Goal: Task Accomplishment & Management: Complete application form

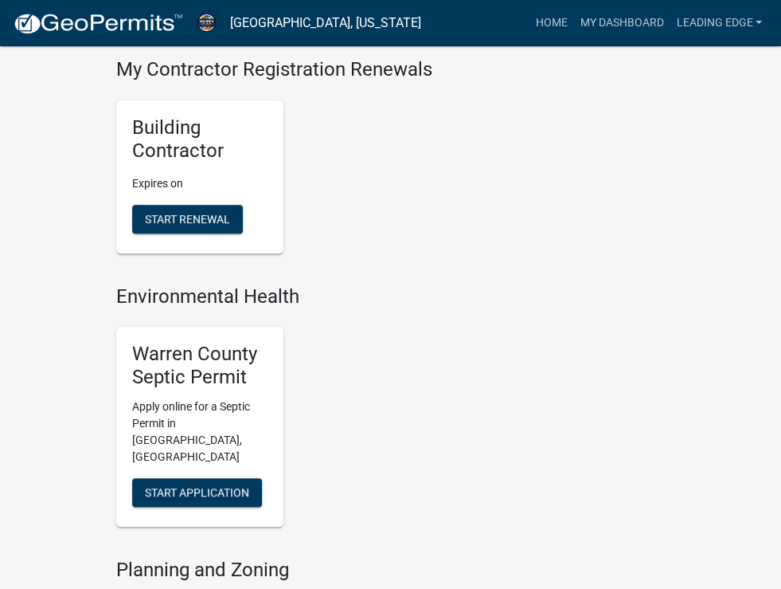
scroll to position [478, 0]
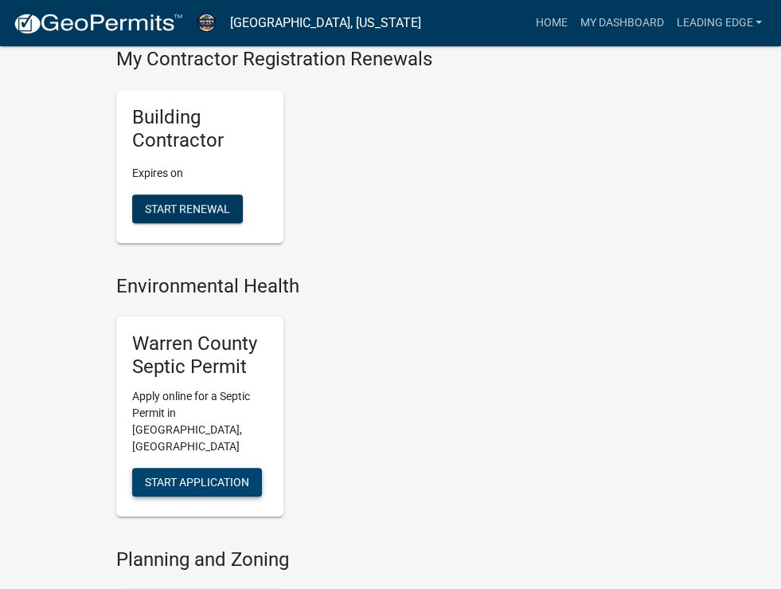
click at [145, 476] on span "Start Application" at bounding box center [197, 482] width 104 height 13
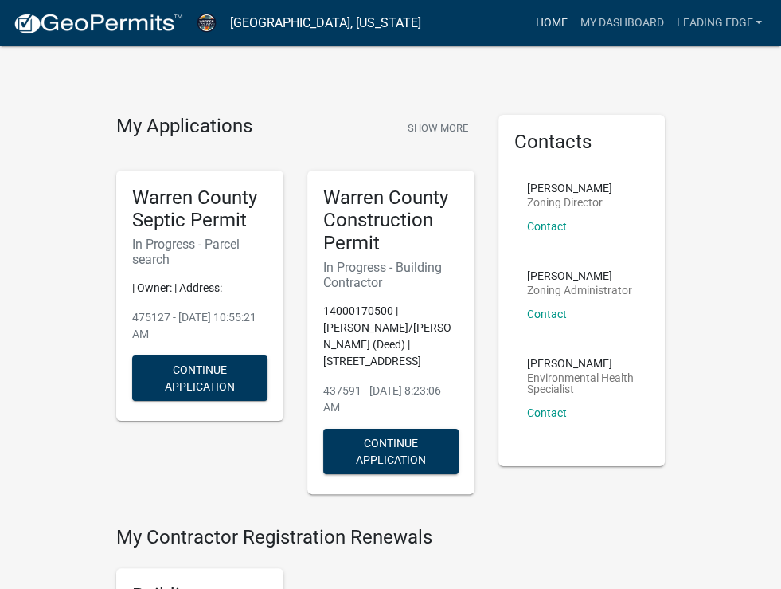
click at [532, 21] on link "Home" at bounding box center [551, 23] width 45 height 30
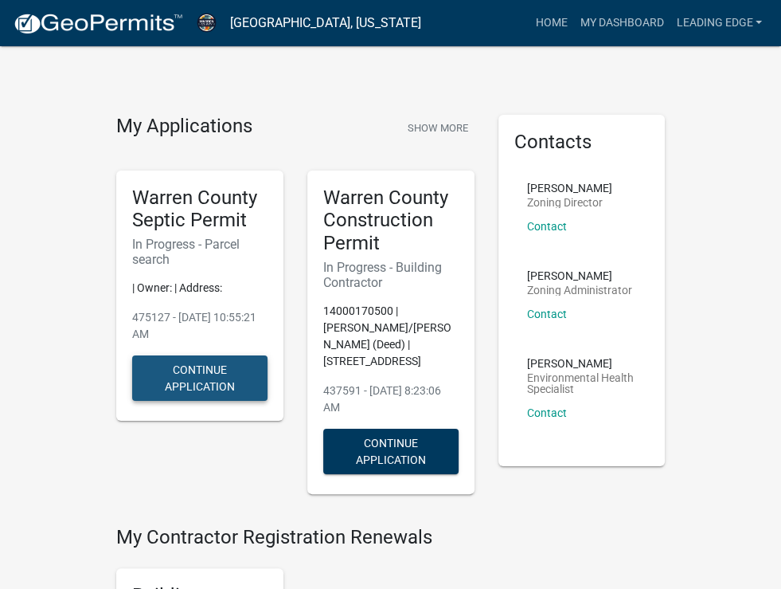
click at [175, 355] on button "Continue Application" at bounding box center [199, 377] width 135 height 45
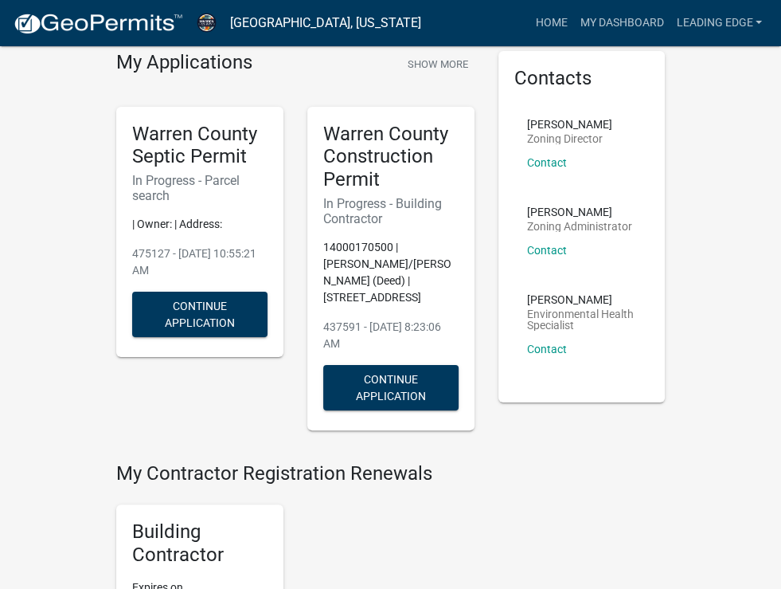
scroll to position [159, 0]
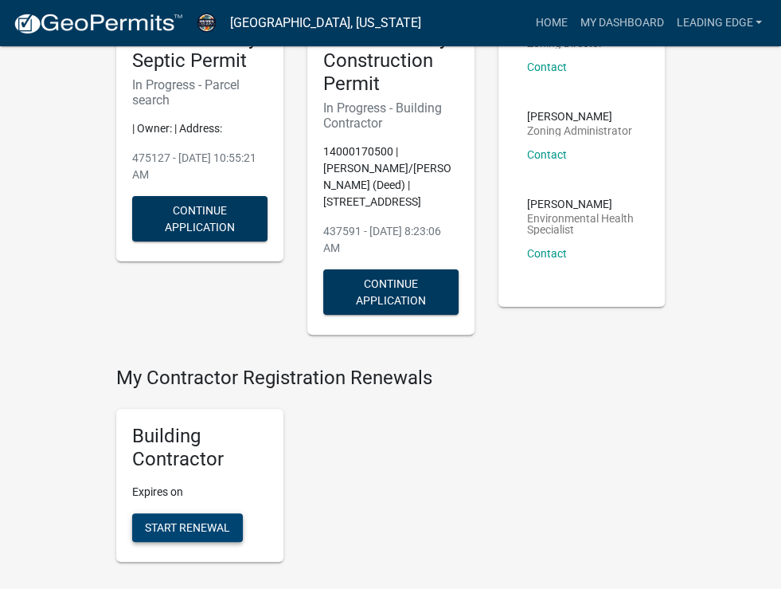
click at [145, 520] on span "Start Renewal" at bounding box center [187, 526] width 85 height 13
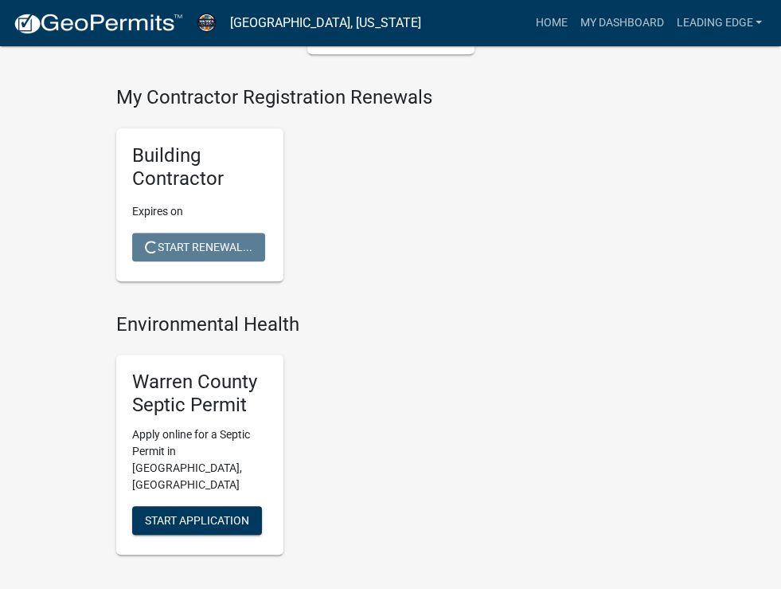
scroll to position [478, 0]
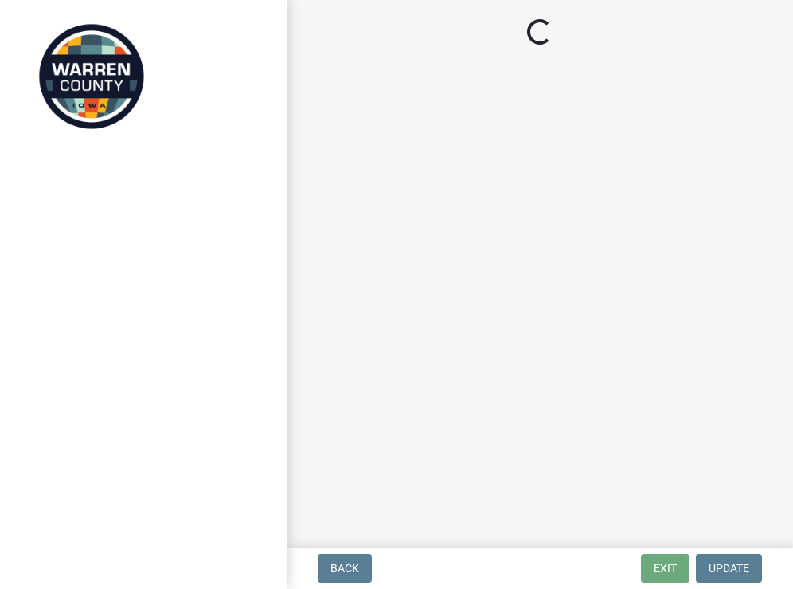
select select "IA"
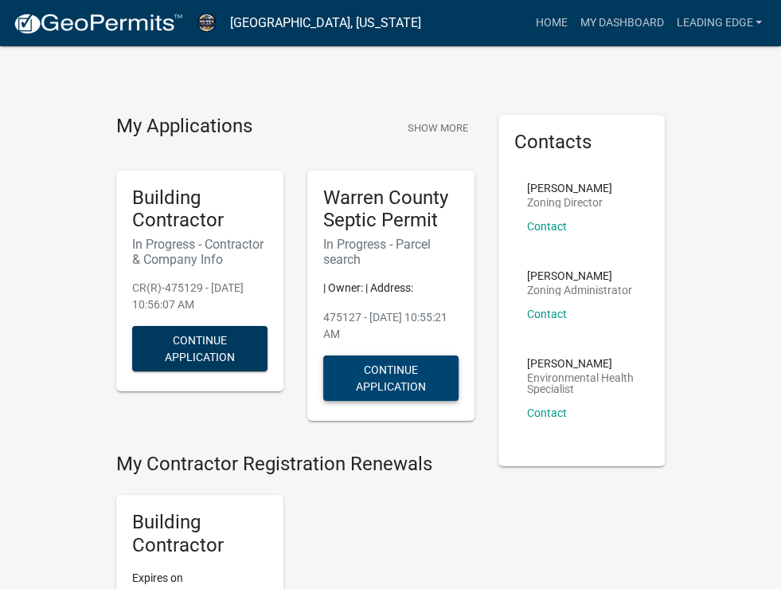
click at [370, 355] on button "Continue Application" at bounding box center [390, 377] width 135 height 45
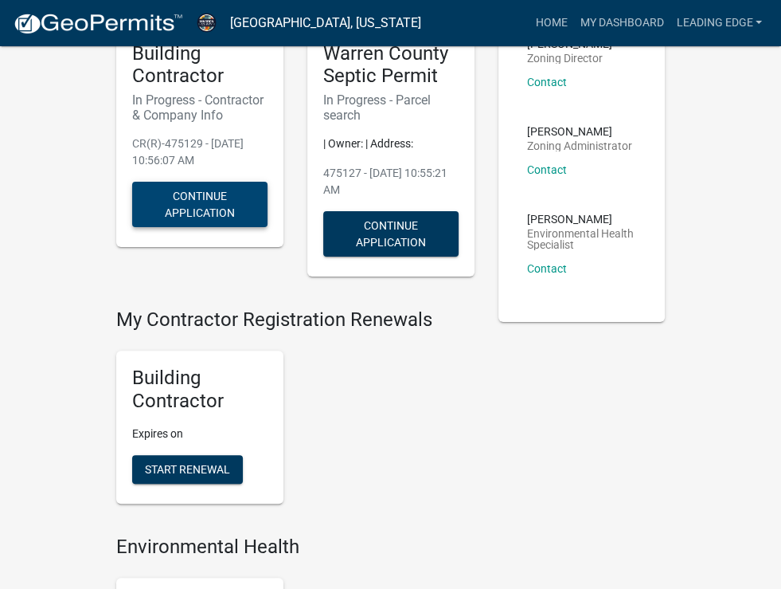
scroll to position [159, 0]
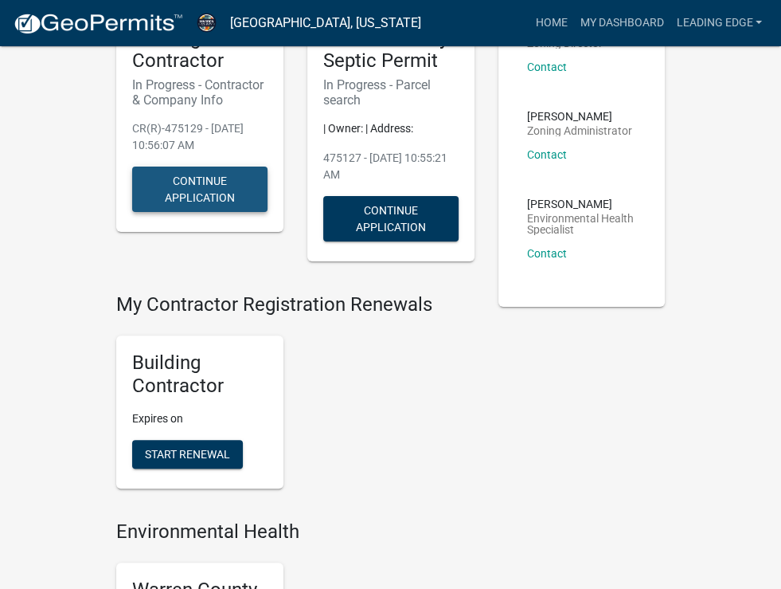
click at [132, 166] on button "Continue Application" at bounding box center [199, 188] width 135 height 45
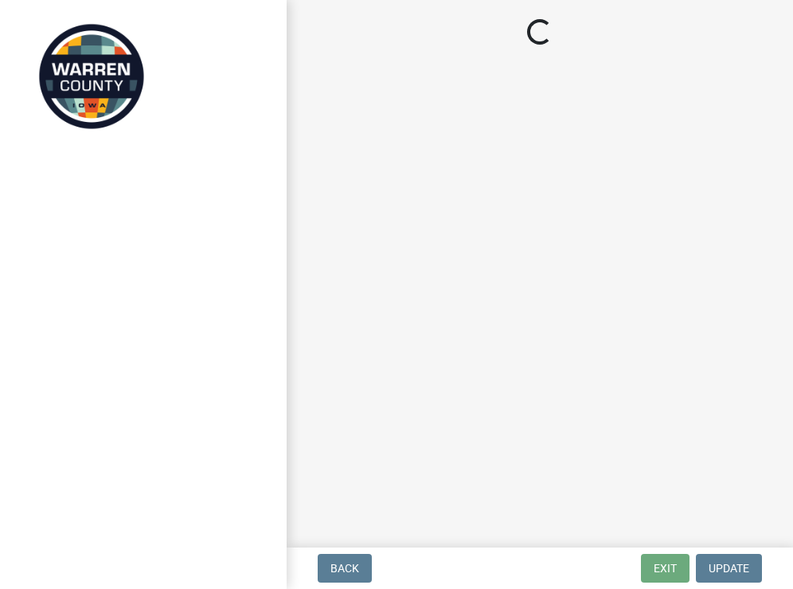
select select "IA"
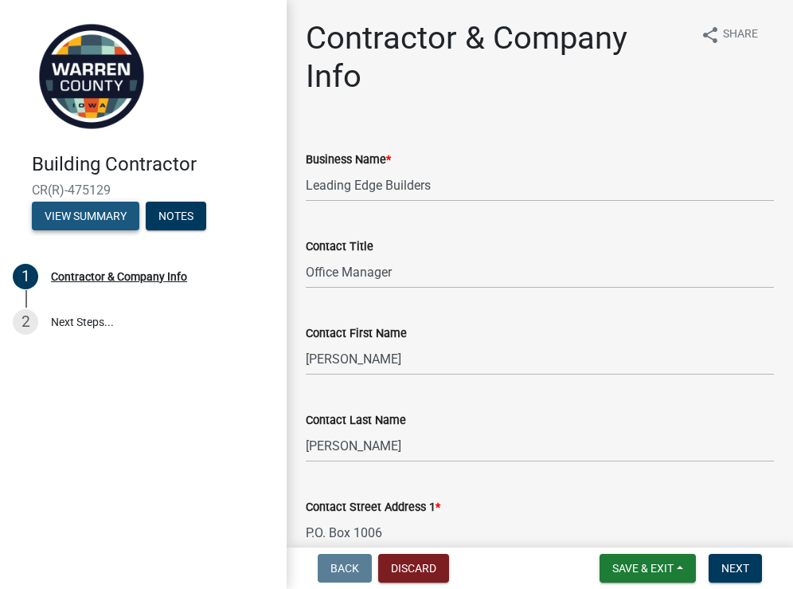
click at [96, 222] on button "View Summary" at bounding box center [86, 216] width 108 height 29
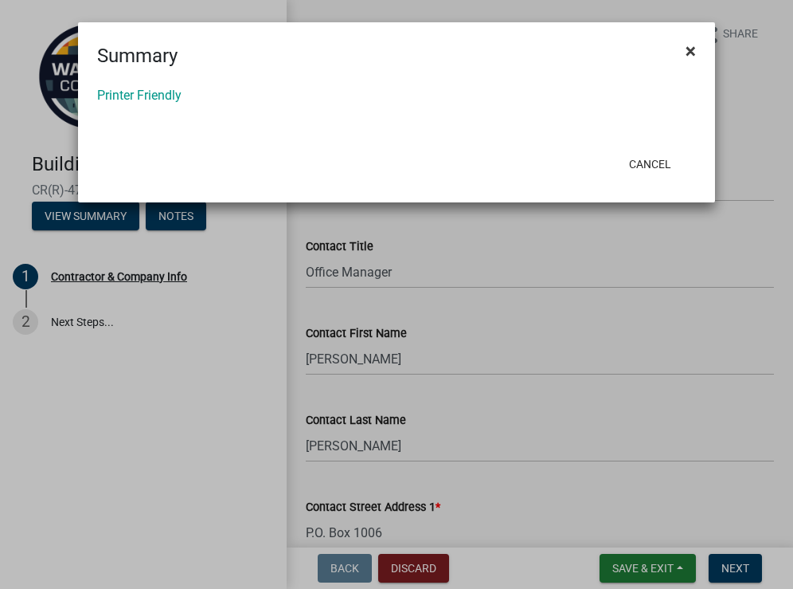
click at [694, 61] on span "×" at bounding box center [691, 51] width 10 height 22
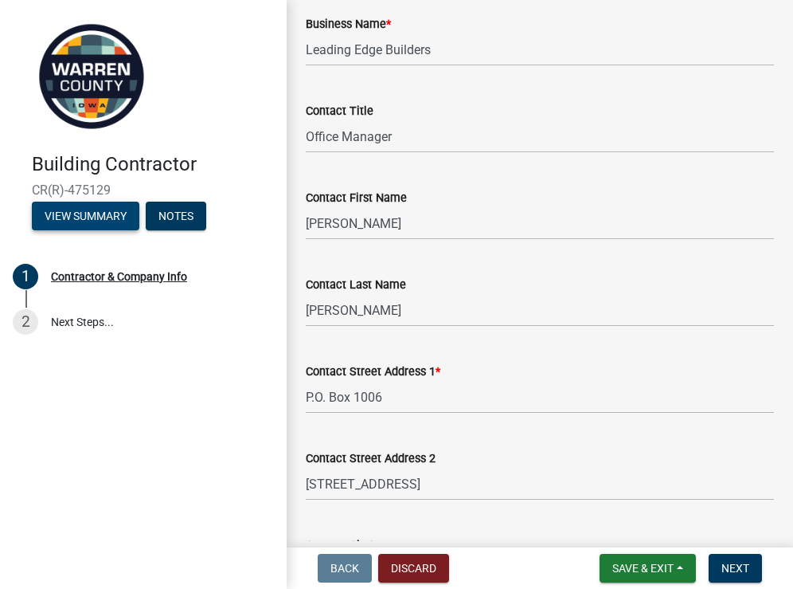
scroll to position [159, 0]
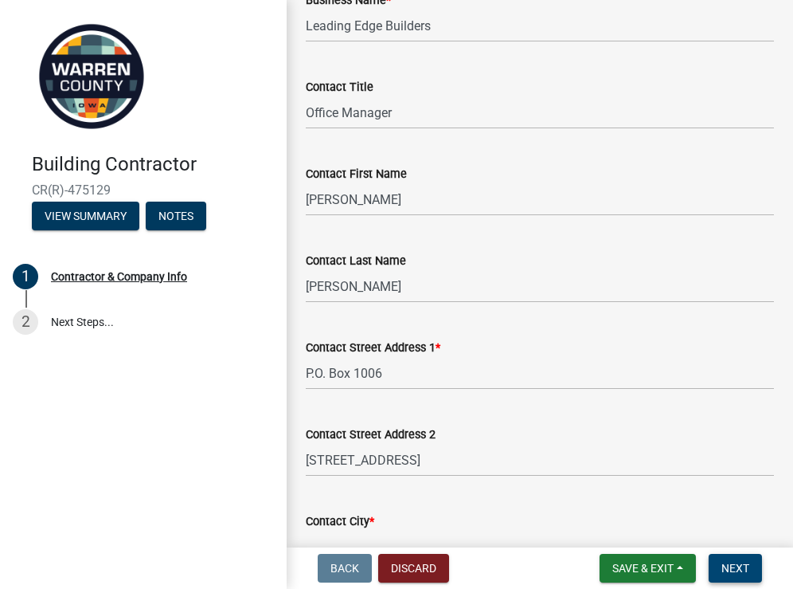
click at [731, 568] on span "Next" at bounding box center [736, 568] width 28 height 13
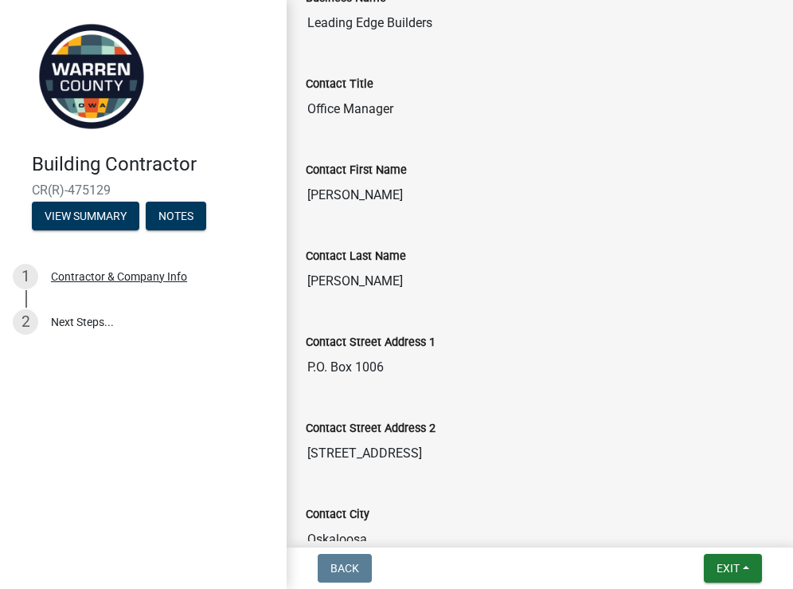
scroll to position [0, 0]
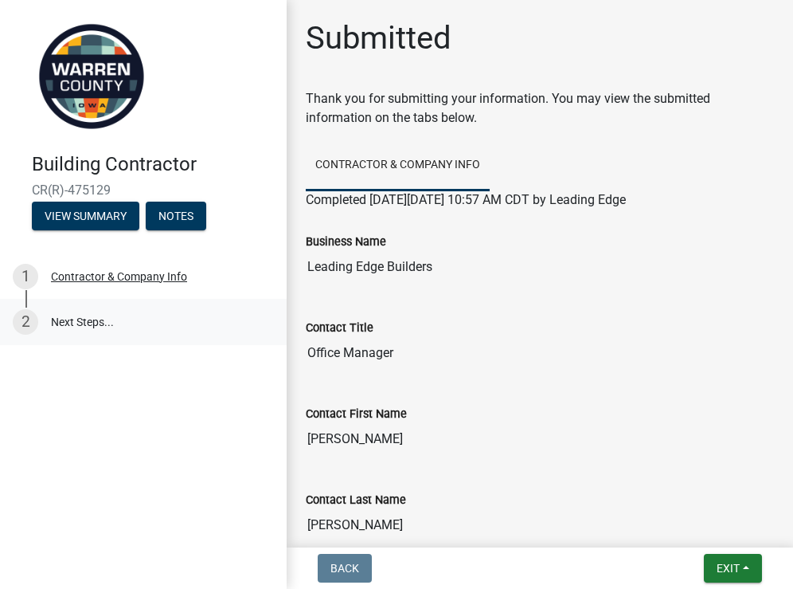
click at [76, 323] on link "2 Next Steps..." at bounding box center [143, 322] width 287 height 46
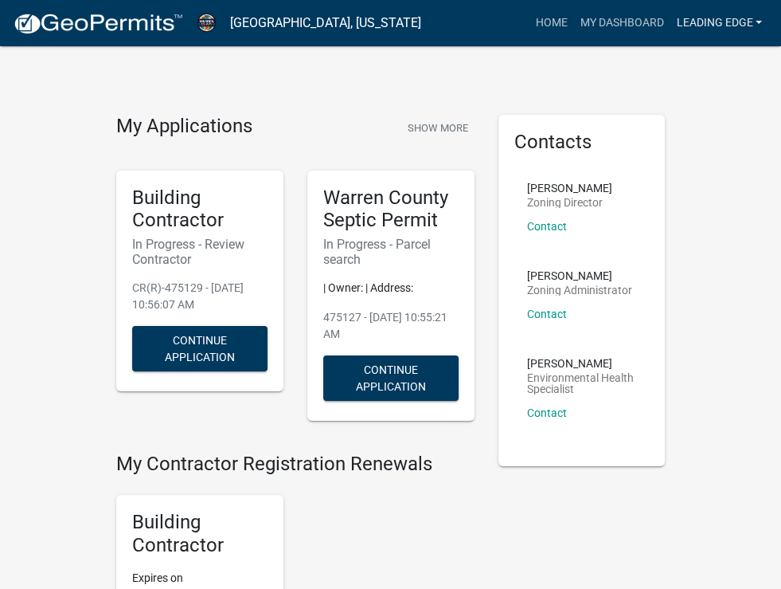
click at [696, 22] on link "Leading Edge" at bounding box center [719, 23] width 99 height 30
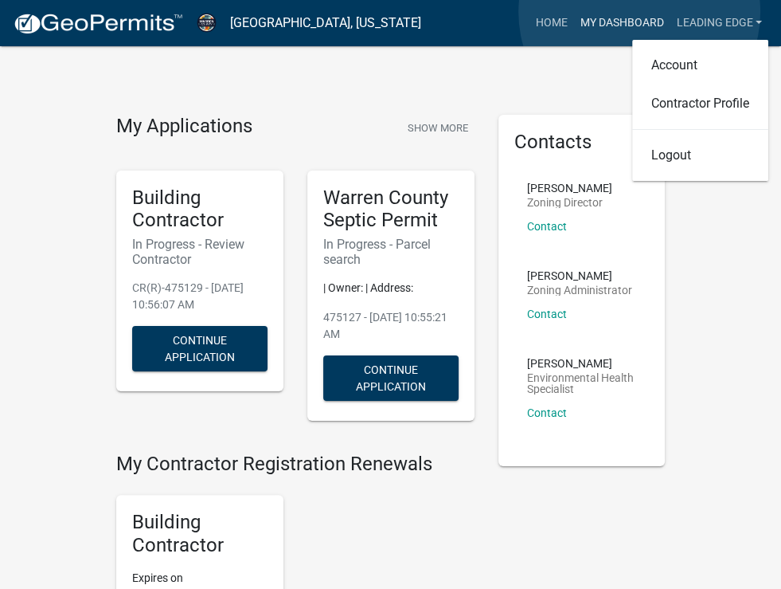
click at [640, 12] on link "My Dashboard" at bounding box center [622, 23] width 96 height 30
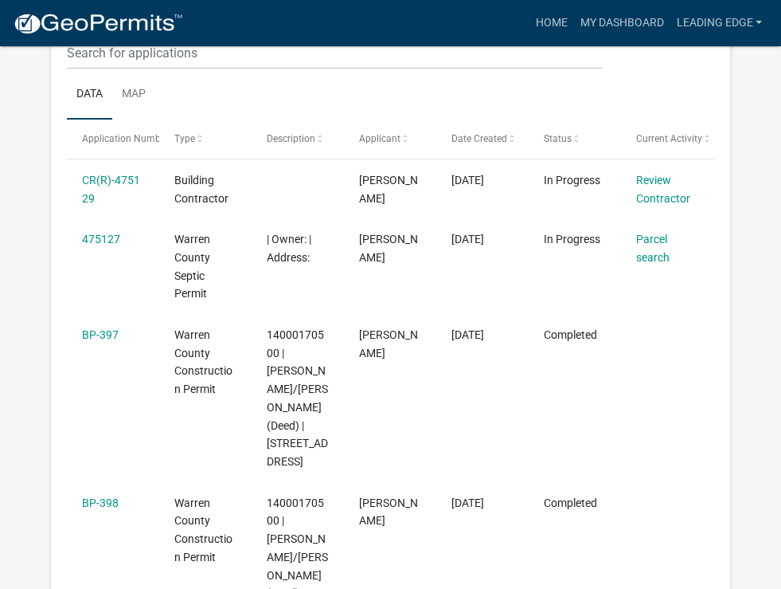
scroll to position [239, 0]
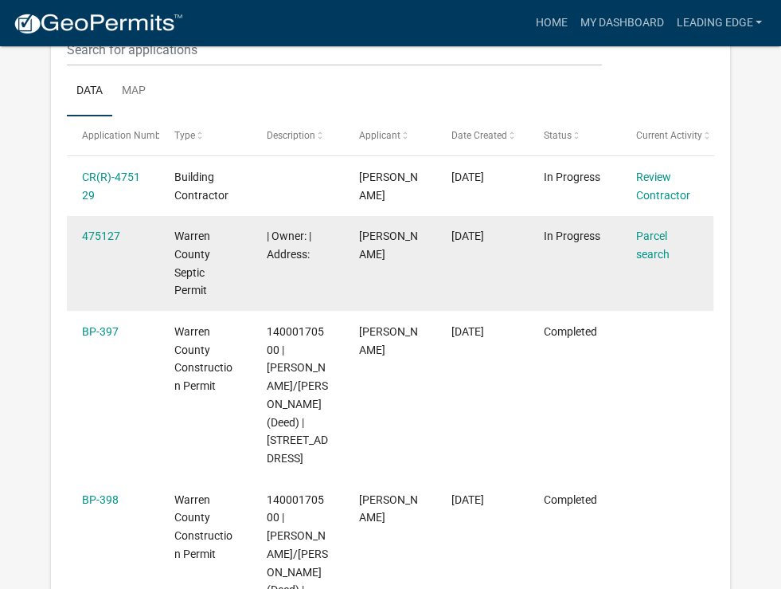
click at [202, 245] on div "Warren County Septic Permit" at bounding box center [205, 263] width 62 height 72
click at [116, 238] on link "475127" at bounding box center [101, 235] width 38 height 13
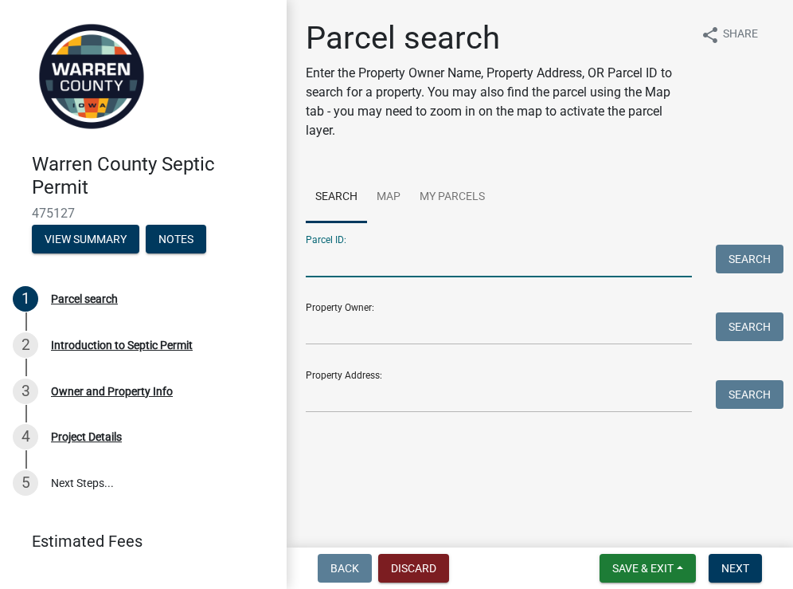
click at [530, 268] on input "Parcel ID:" at bounding box center [499, 261] width 386 height 33
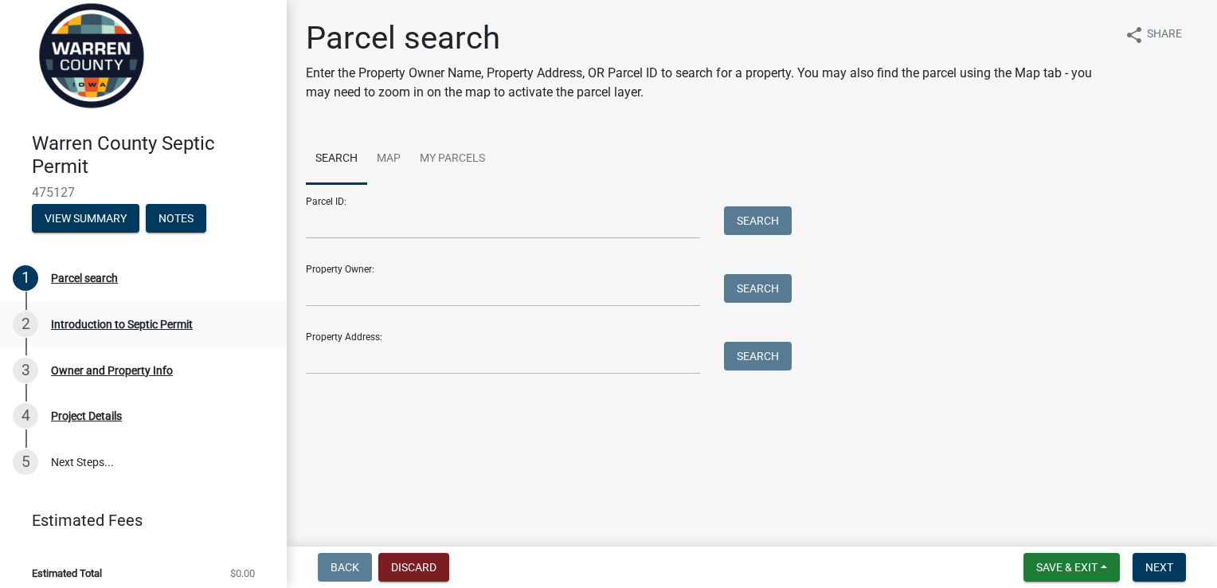
scroll to position [29, 0]
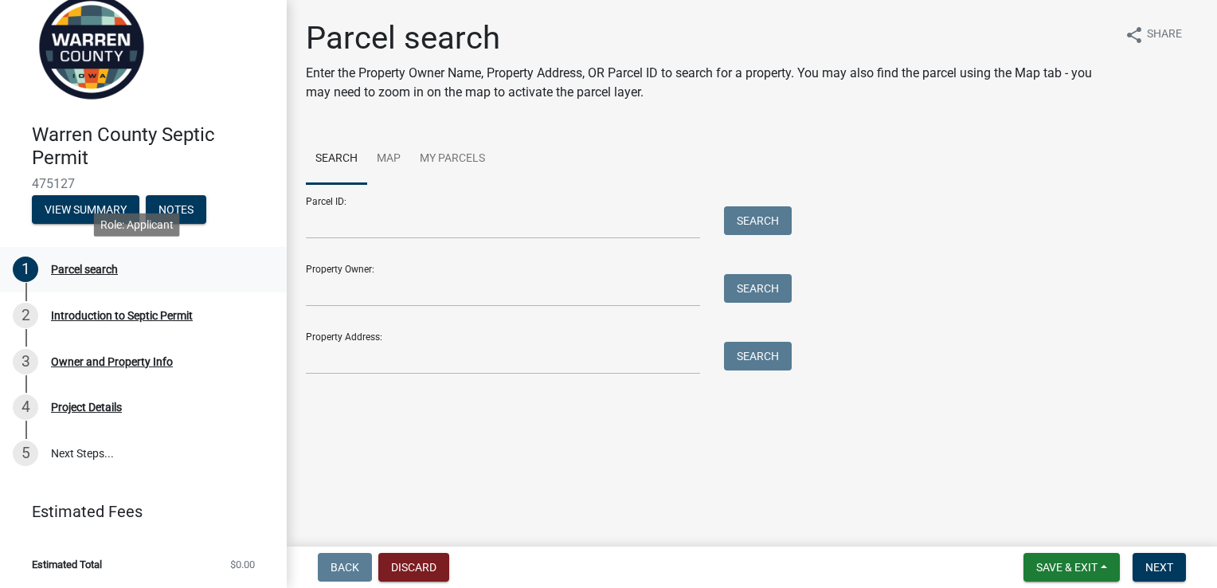
click at [88, 264] on div "Parcel search" at bounding box center [84, 269] width 67 height 11
click at [324, 216] on input "Parcel ID:" at bounding box center [503, 222] width 394 height 33
click at [751, 211] on button "Search" at bounding box center [758, 220] width 68 height 29
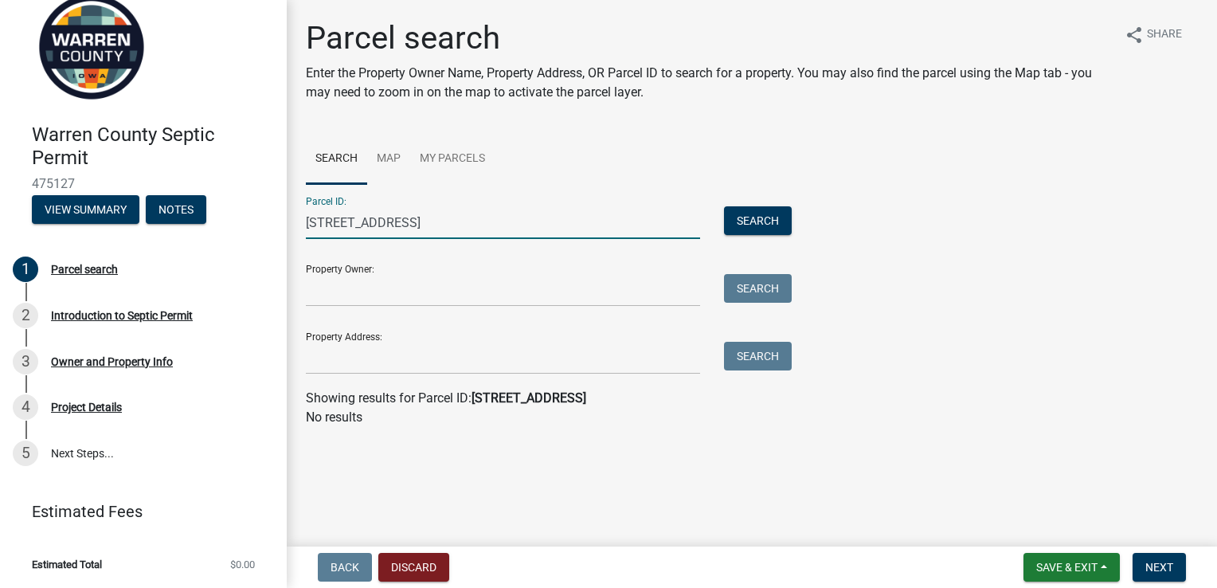
click at [416, 228] on input "[STREET_ADDRESS]" at bounding box center [503, 222] width 394 height 33
type input "1"
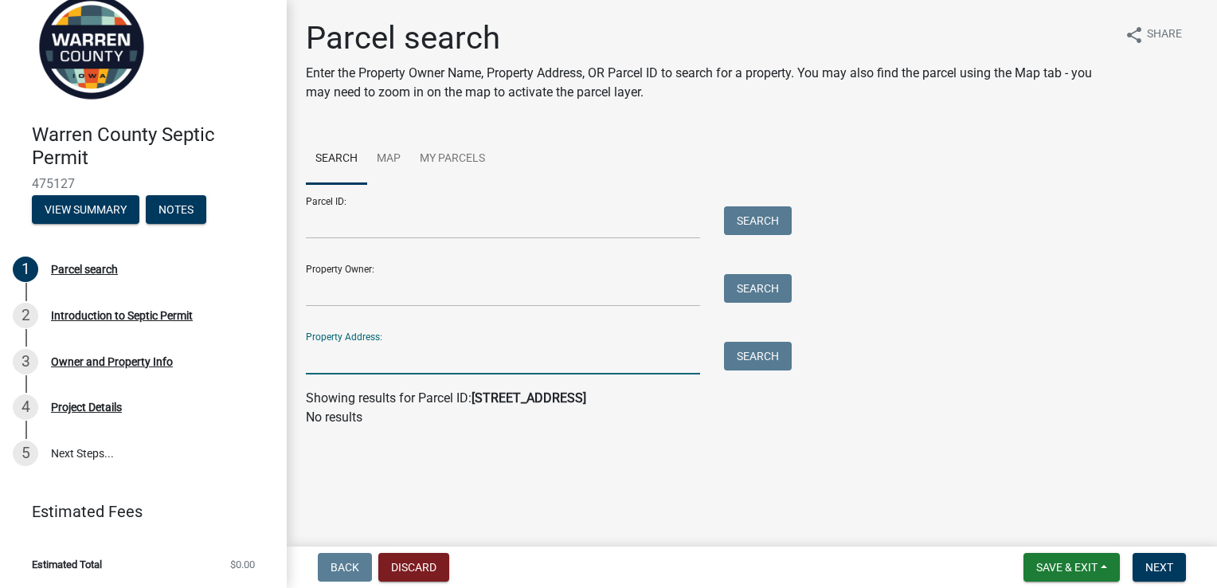
click at [366, 361] on input "Property Address:" at bounding box center [503, 358] width 394 height 33
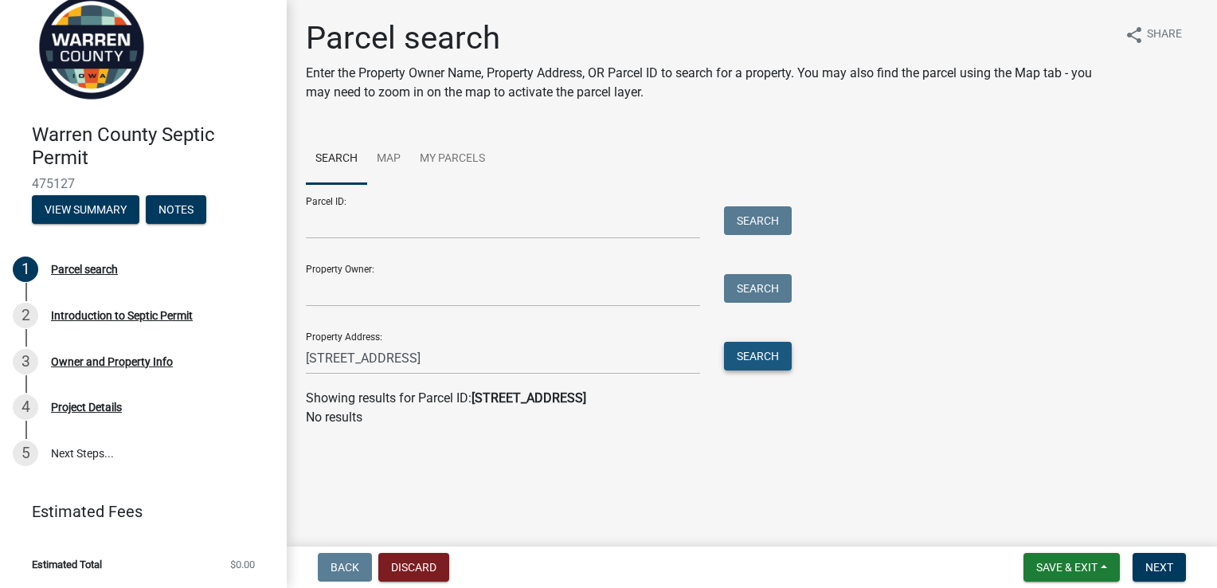
click at [768, 359] on button "Search" at bounding box center [758, 356] width 68 height 29
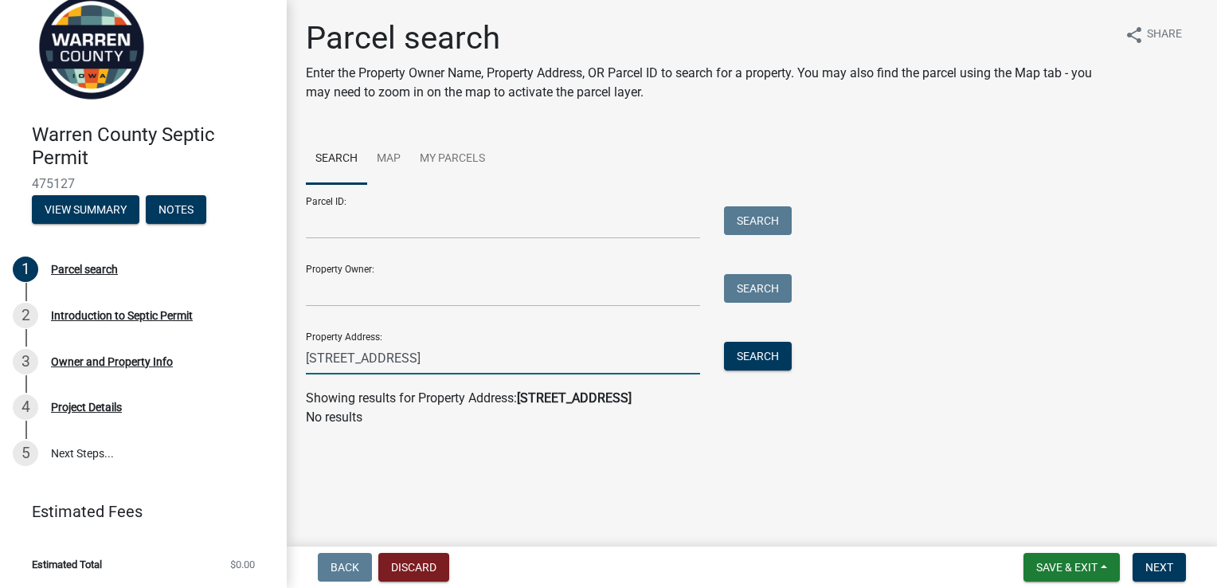
click at [526, 370] on input "[STREET_ADDRESS]" at bounding box center [503, 358] width 394 height 33
type input "[STREET_ADDRESS]"
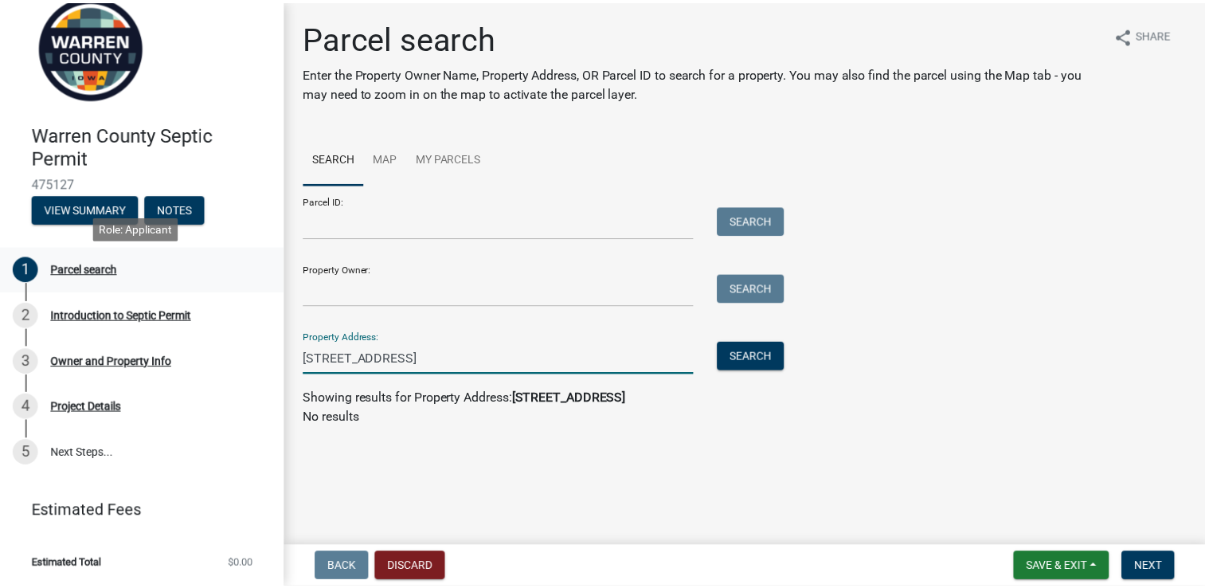
scroll to position [0, 0]
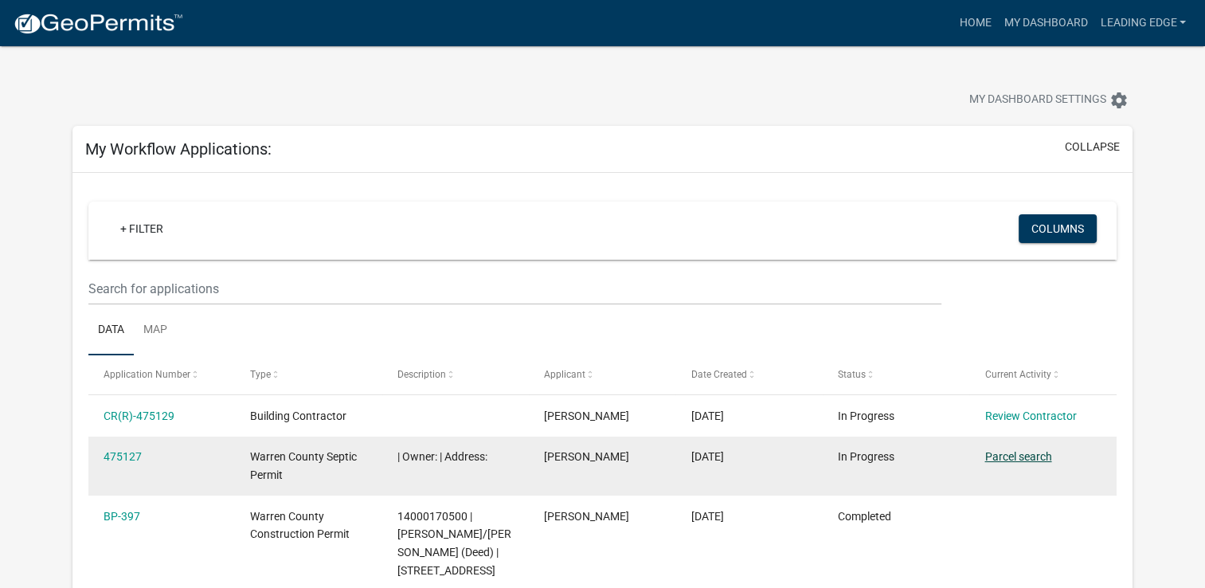
click at [793, 460] on link "Parcel search" at bounding box center [1018, 456] width 67 height 13
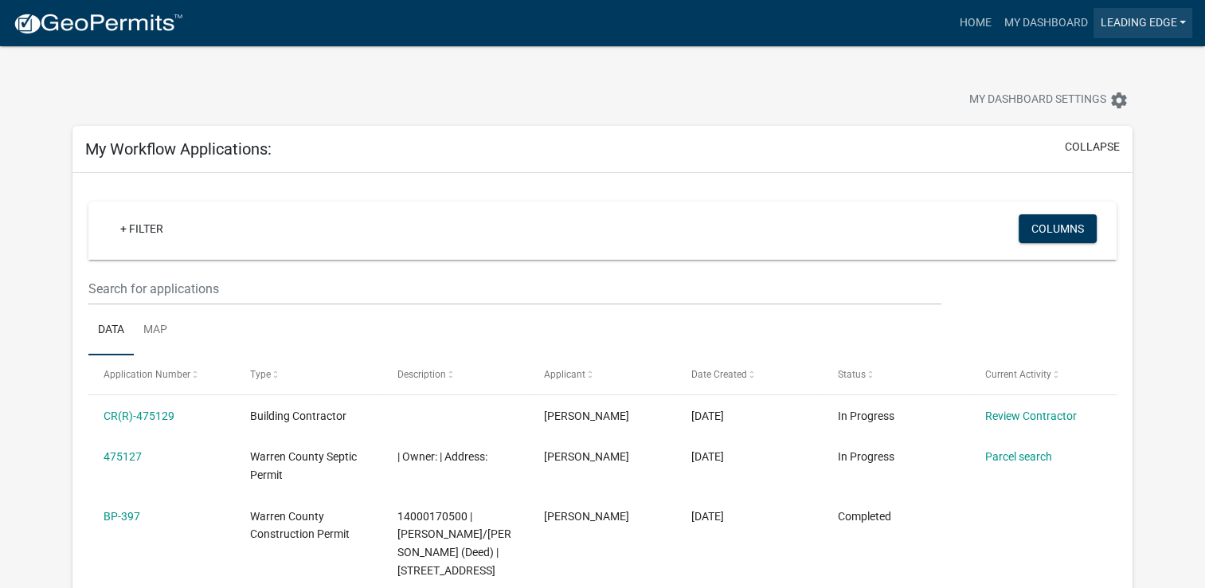
click at [793, 28] on link "Leading Edge" at bounding box center [1143, 23] width 99 height 30
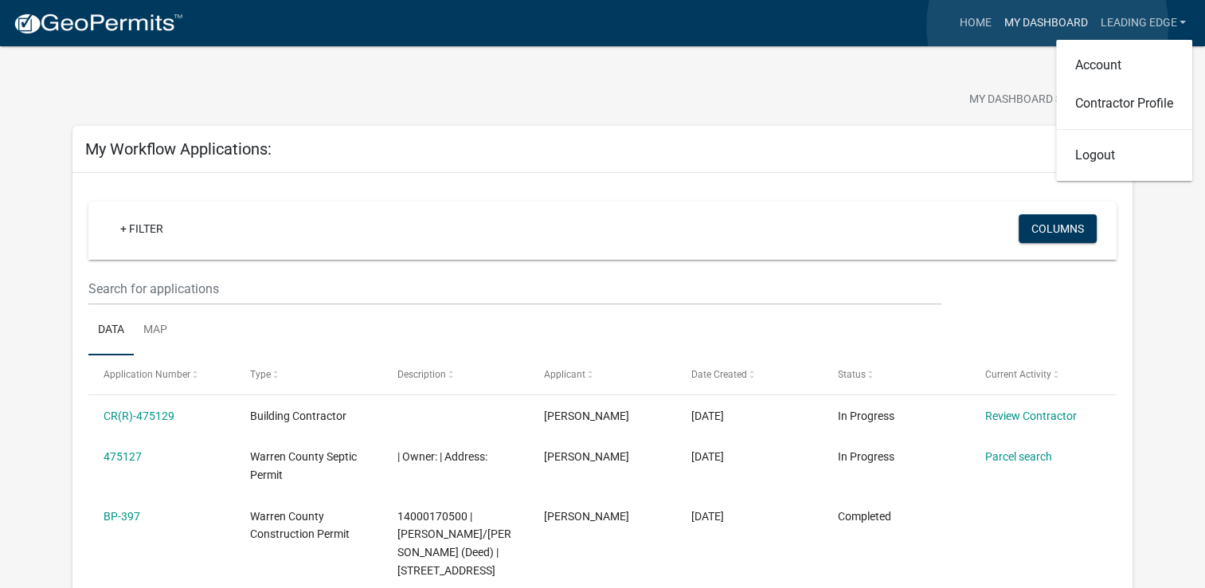
click at [793, 25] on link "My Dashboard" at bounding box center [1045, 23] width 96 height 30
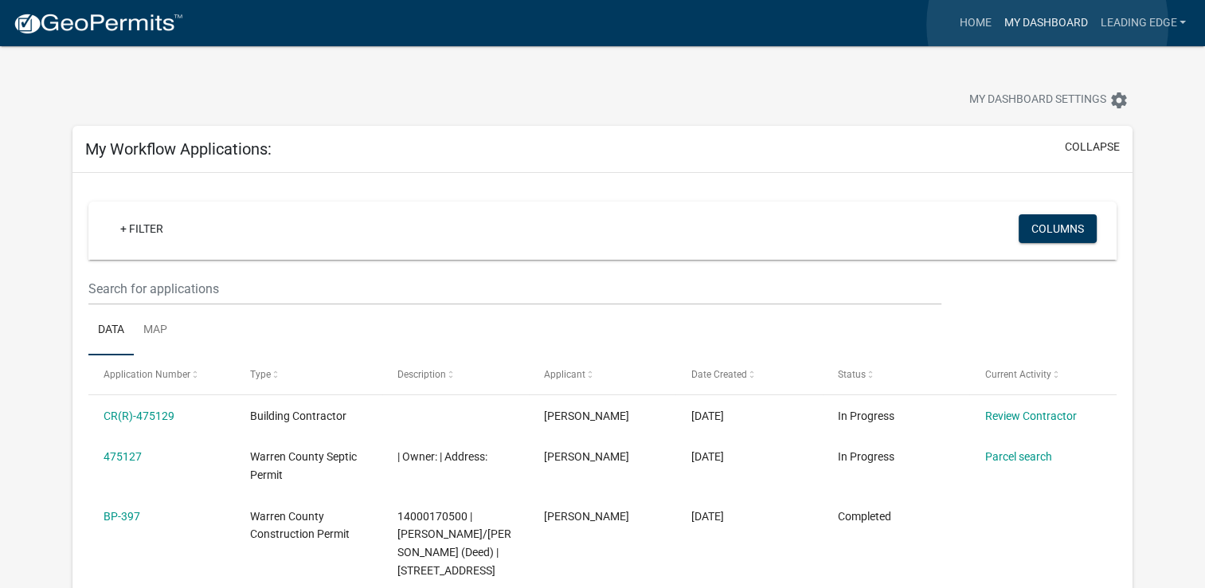
click at [793, 25] on link "My Dashboard" at bounding box center [1045, 23] width 96 height 30
click at [793, 14] on link "Home" at bounding box center [975, 23] width 45 height 30
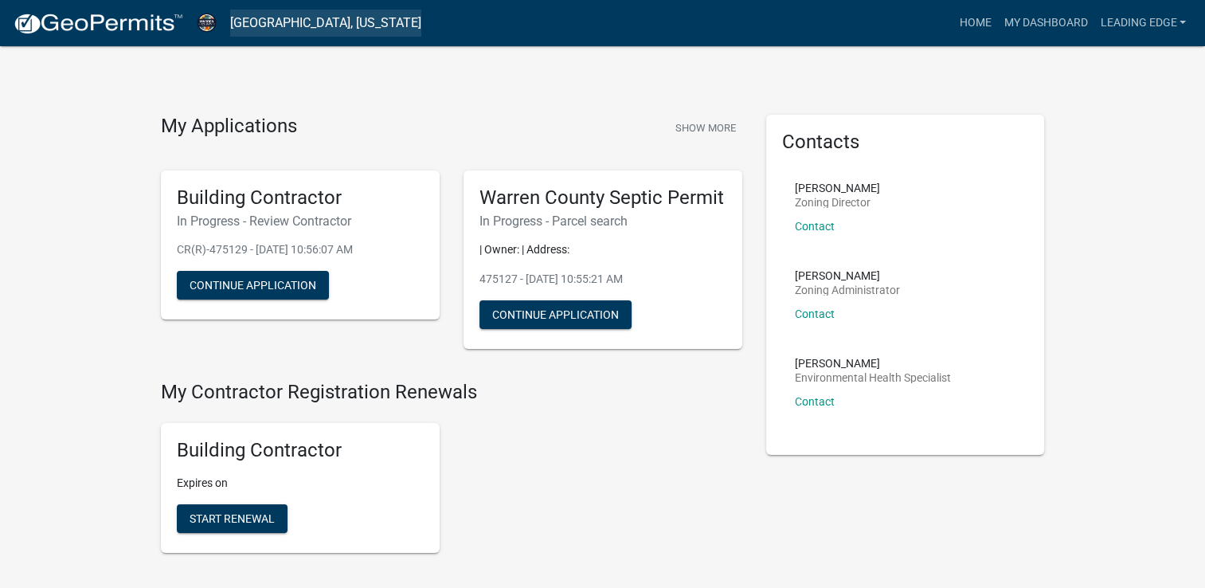
click at [338, 24] on link "[GEOGRAPHIC_DATA], [US_STATE]" at bounding box center [325, 23] width 191 height 27
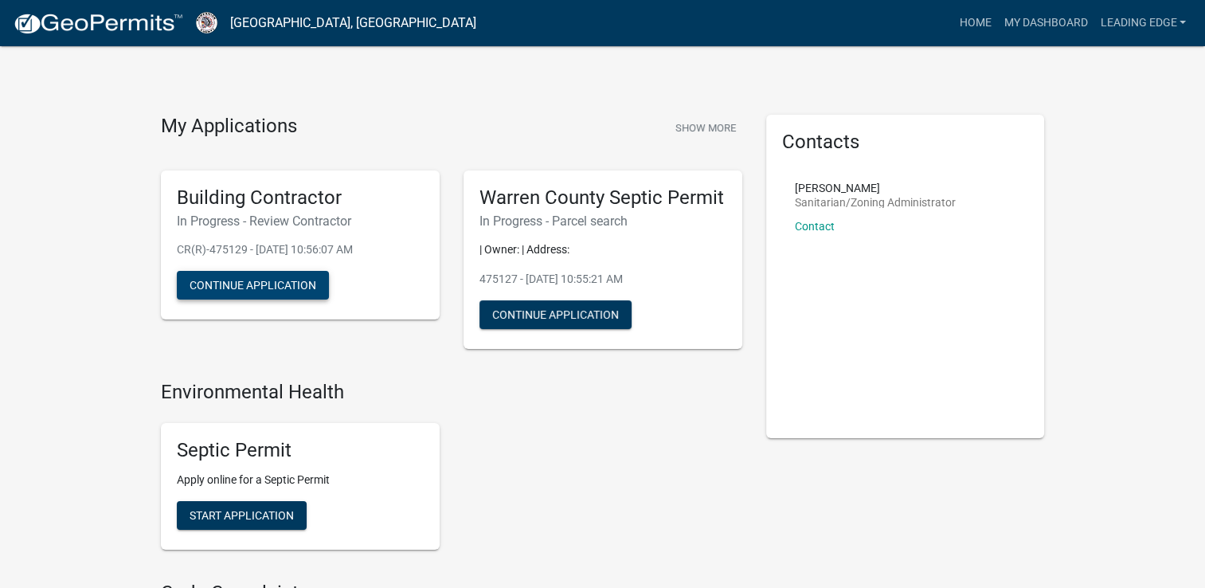
click at [300, 282] on button "Continue Application" at bounding box center [253, 285] width 152 height 29
click at [971, 21] on link "Home" at bounding box center [975, 23] width 45 height 30
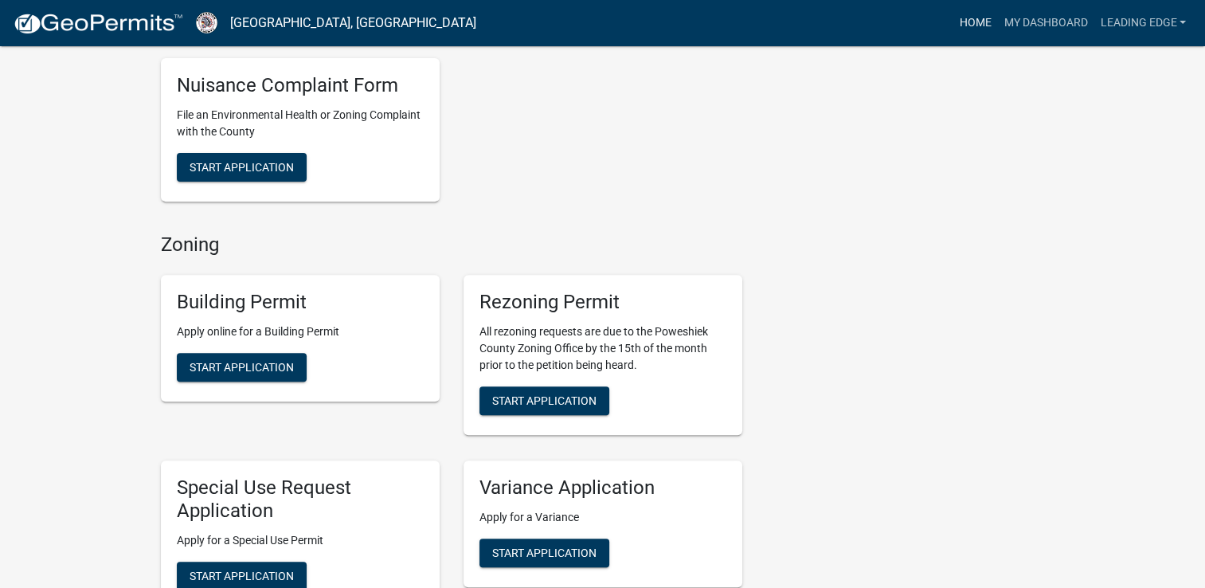
scroll to position [486, 0]
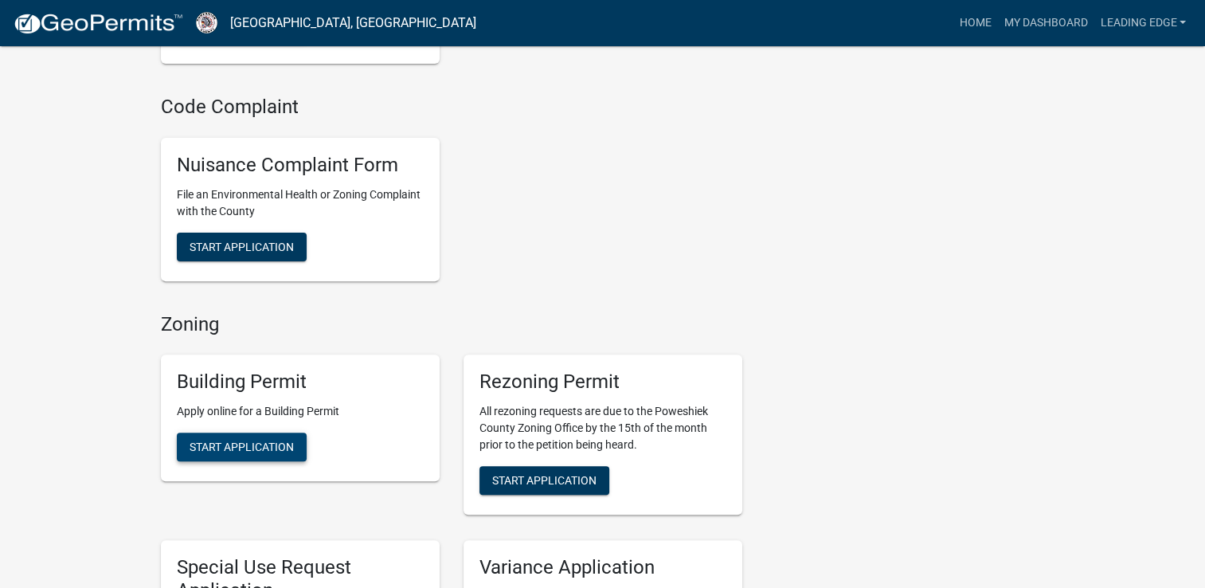
click at [263, 454] on button "Start Application" at bounding box center [242, 447] width 130 height 29
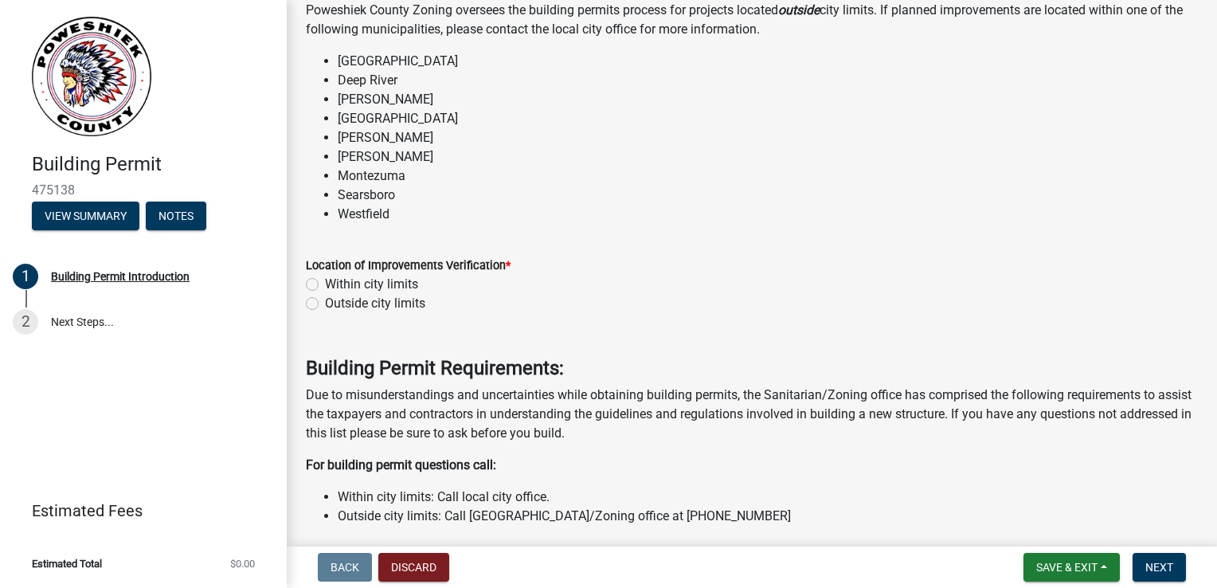
scroll to position [159, 0]
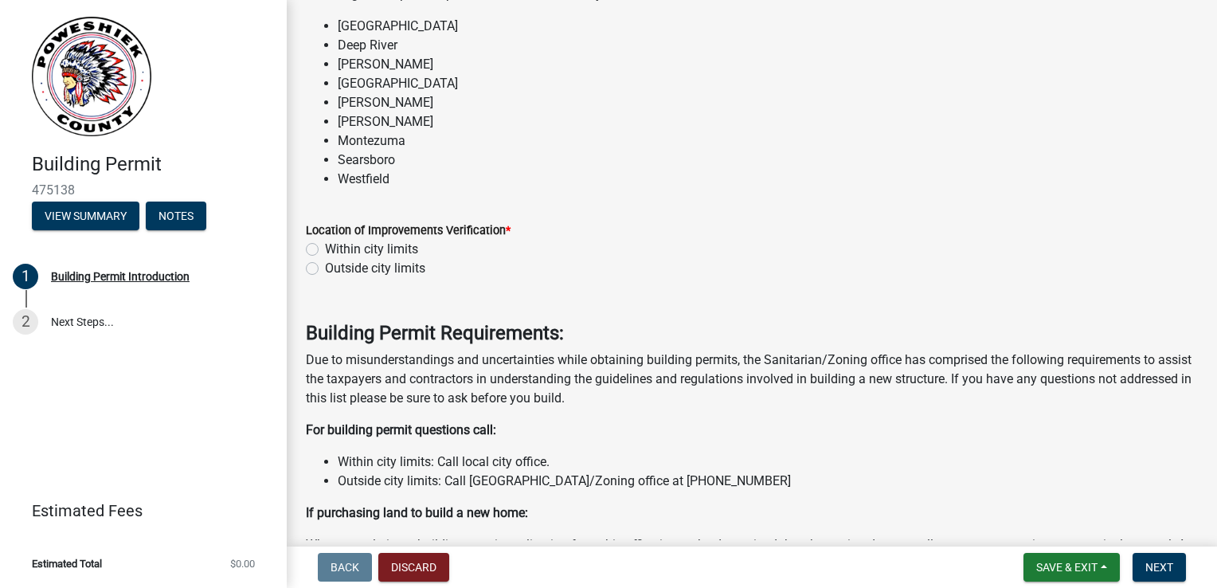
click at [325, 272] on label "Outside city limits" at bounding box center [375, 268] width 100 height 19
click at [325, 269] on input "Outside city limits" at bounding box center [330, 264] width 10 height 10
radio input "true"
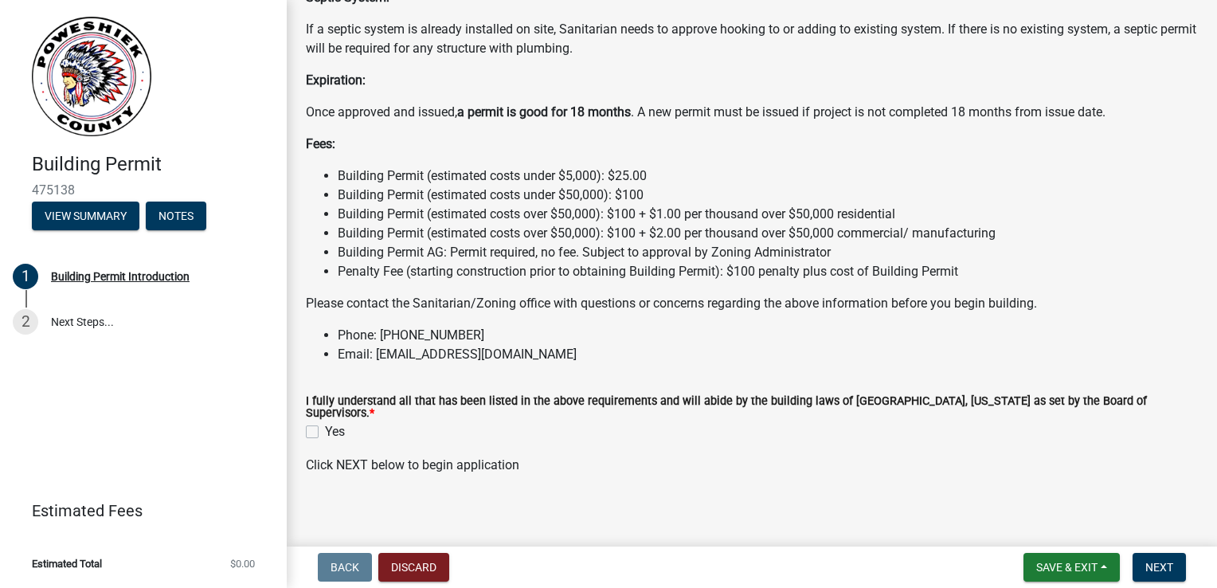
scroll to position [1340, 0]
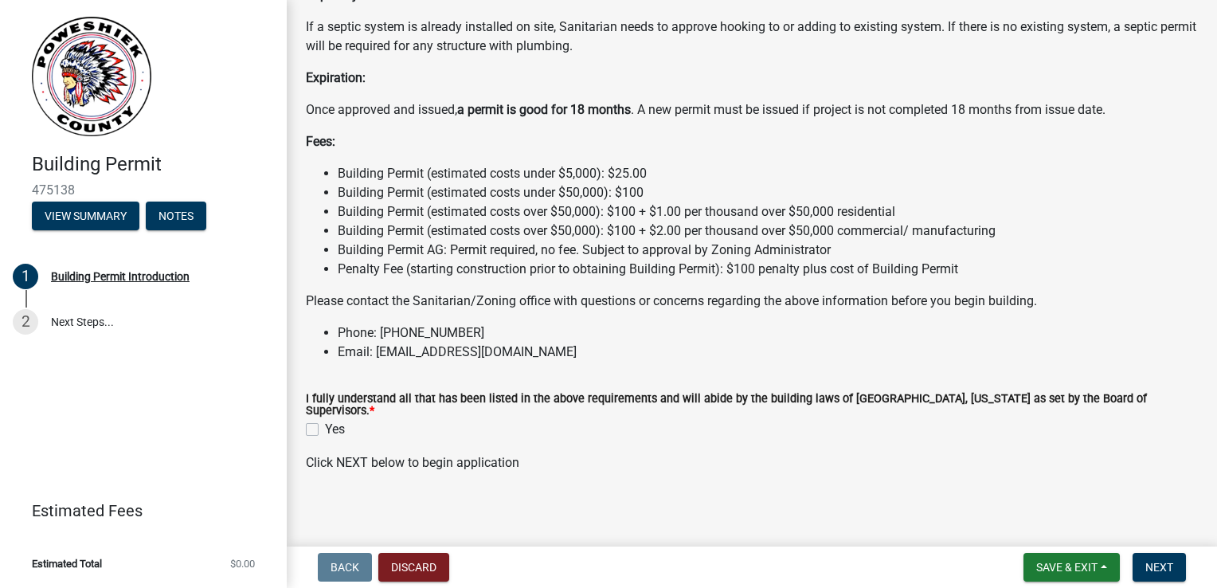
click at [325, 427] on label "Yes" at bounding box center [335, 429] width 20 height 19
click at [325, 427] on input "Yes" at bounding box center [330, 425] width 10 height 10
checkbox input "true"
click at [1169, 572] on span "Next" at bounding box center [1160, 567] width 28 height 13
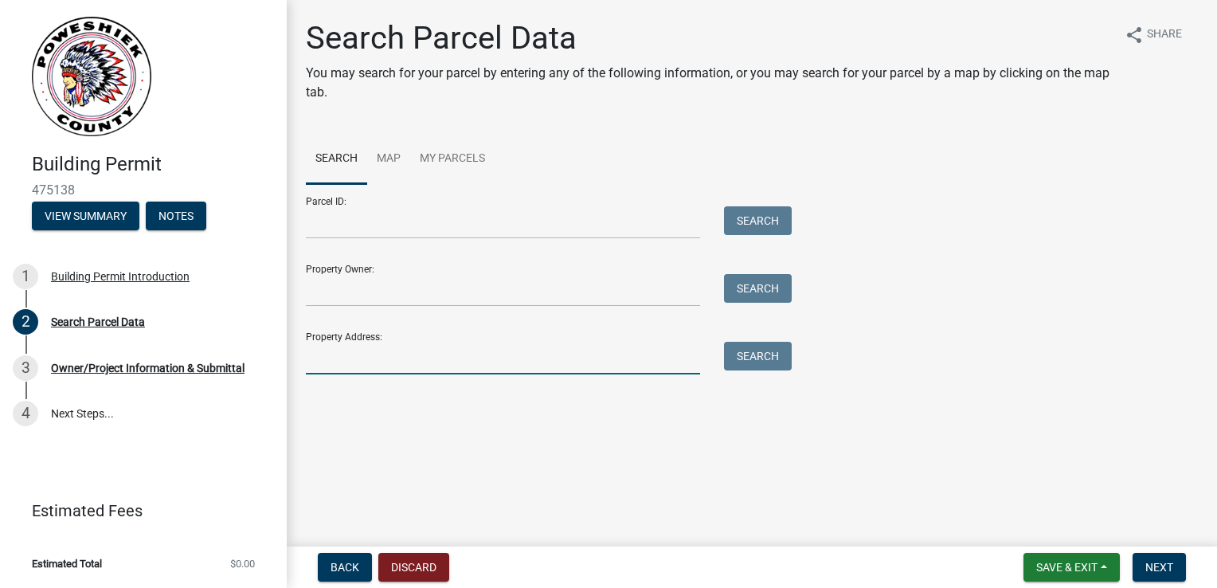
click at [452, 363] on input "Property Address:" at bounding box center [503, 358] width 394 height 33
type input "[STREET_ADDRESS]"
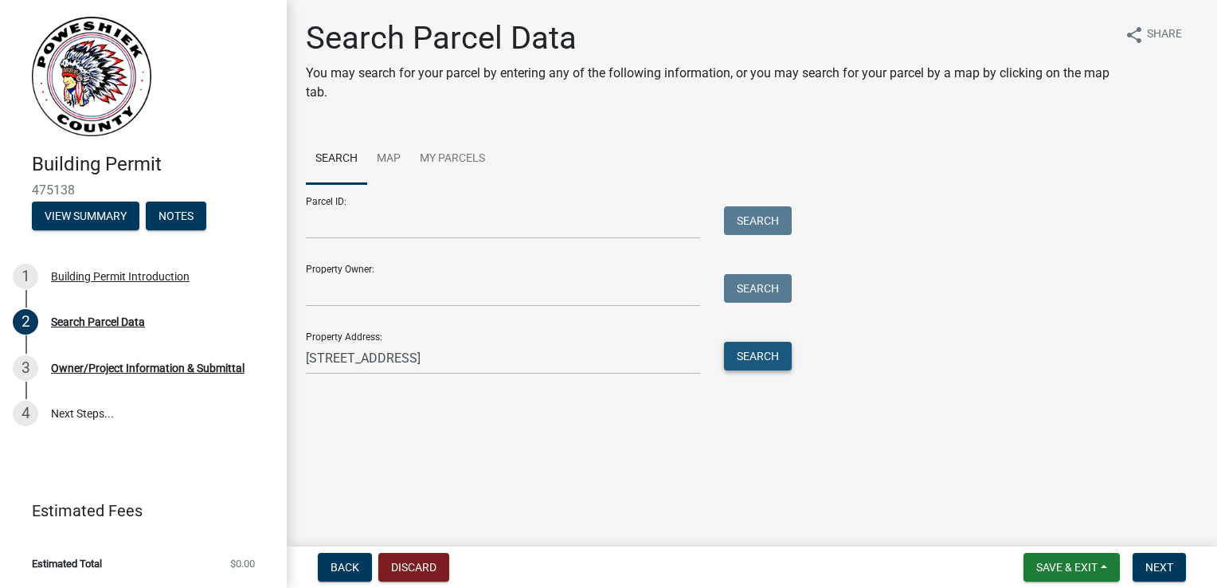
click at [771, 351] on button "Search" at bounding box center [758, 356] width 68 height 29
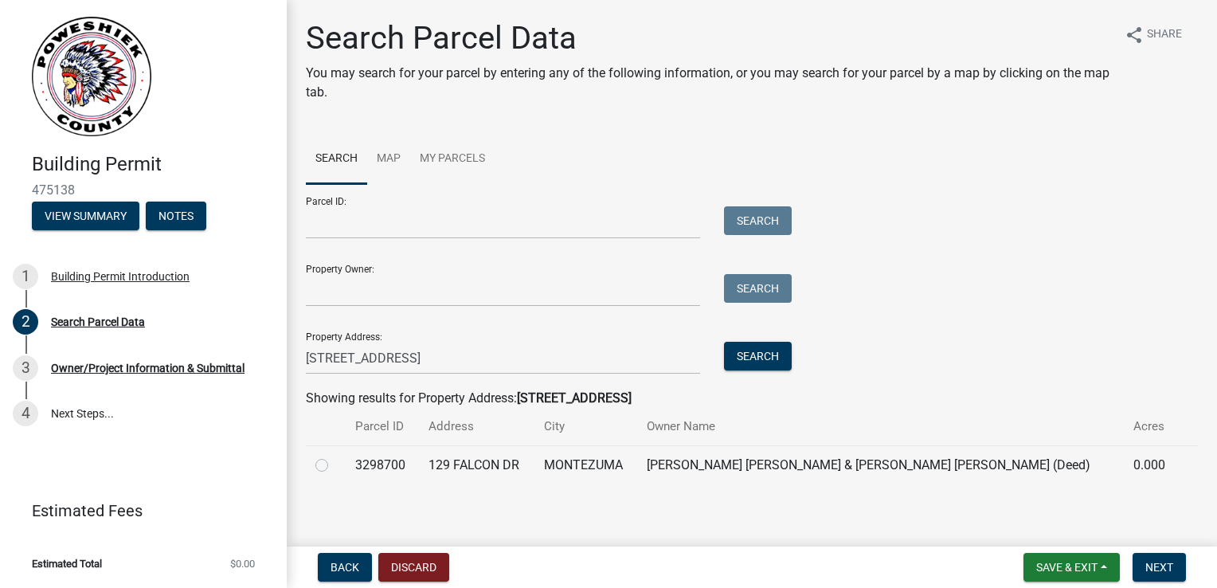
click at [335, 456] on label at bounding box center [335, 456] width 0 height 0
click at [335, 466] on input "radio" at bounding box center [340, 461] width 10 height 10
radio input "true"
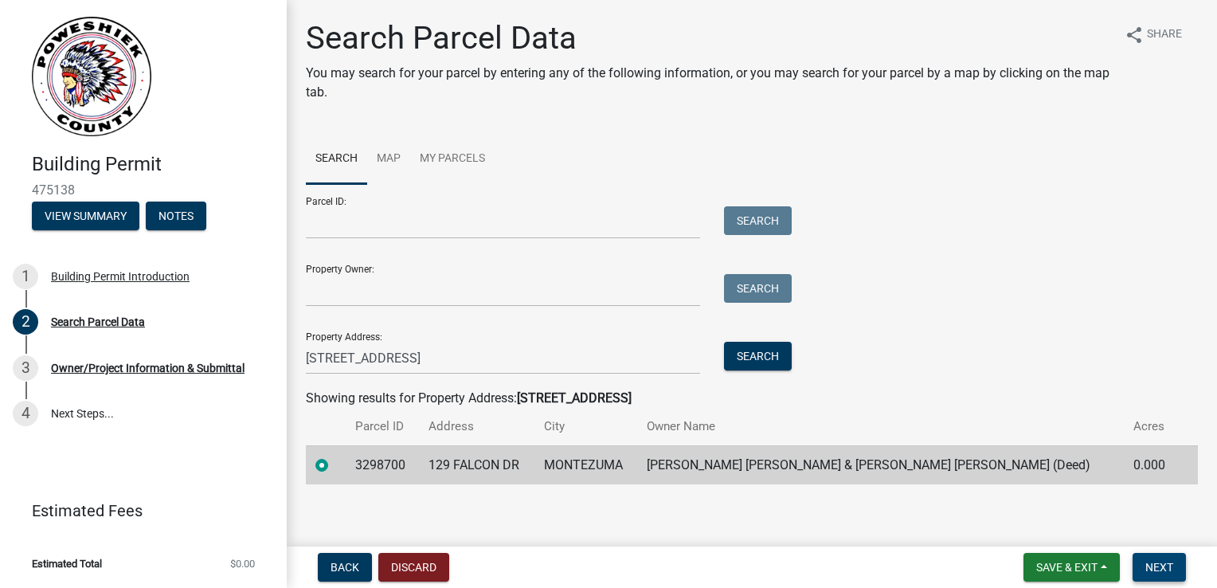
click at [1157, 572] on span "Next" at bounding box center [1160, 567] width 28 height 13
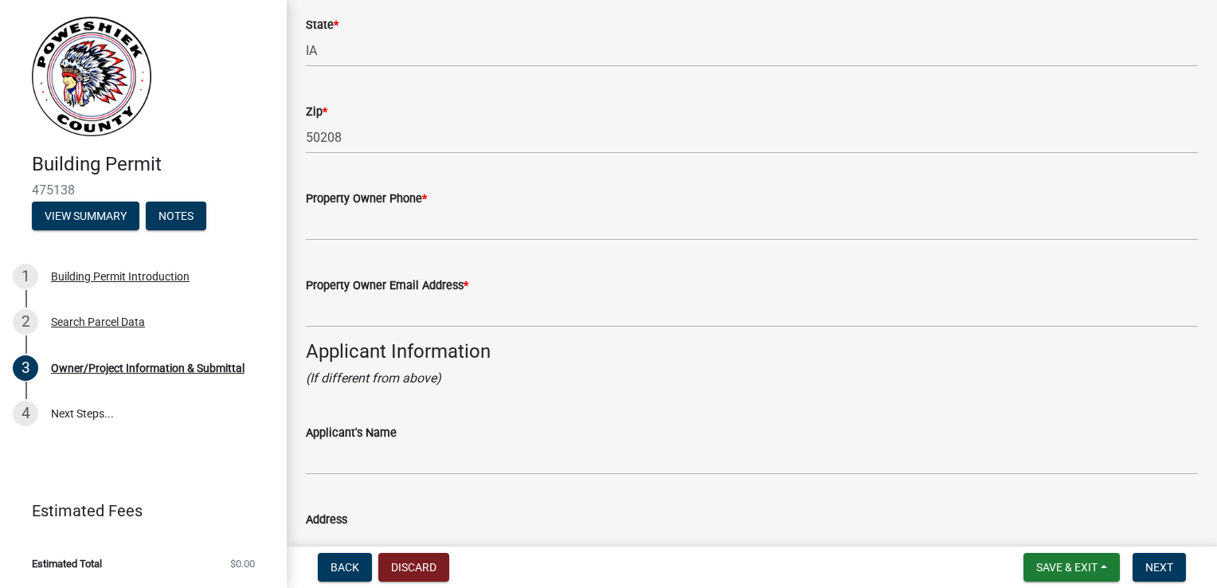
scroll to position [1036, 0]
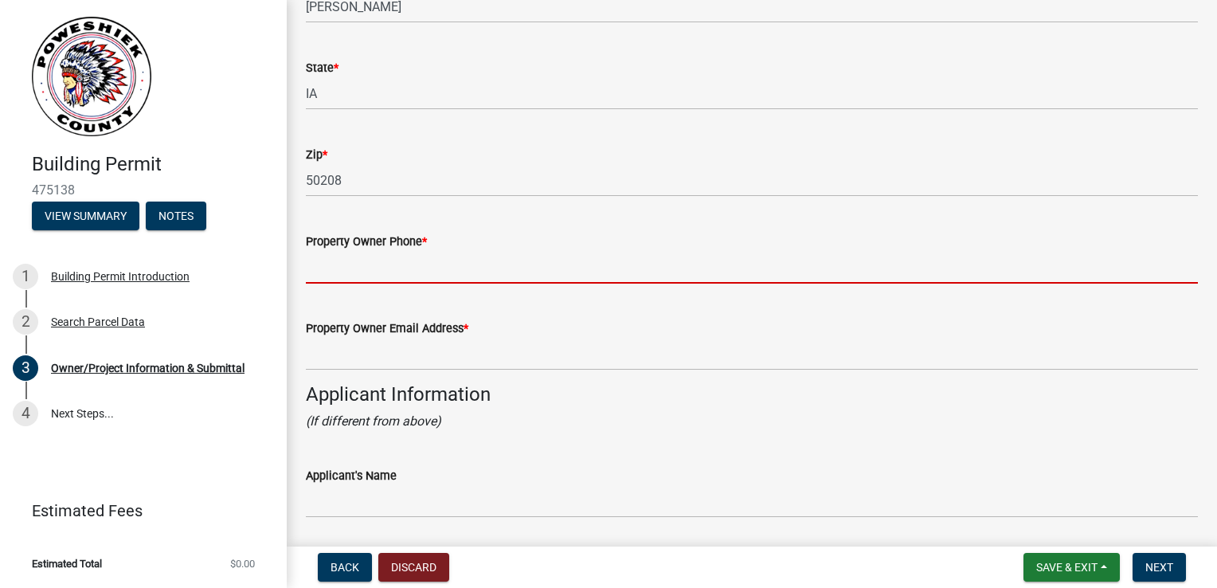
click at [405, 272] on input "Property Owner Phone *" at bounding box center [752, 267] width 892 height 33
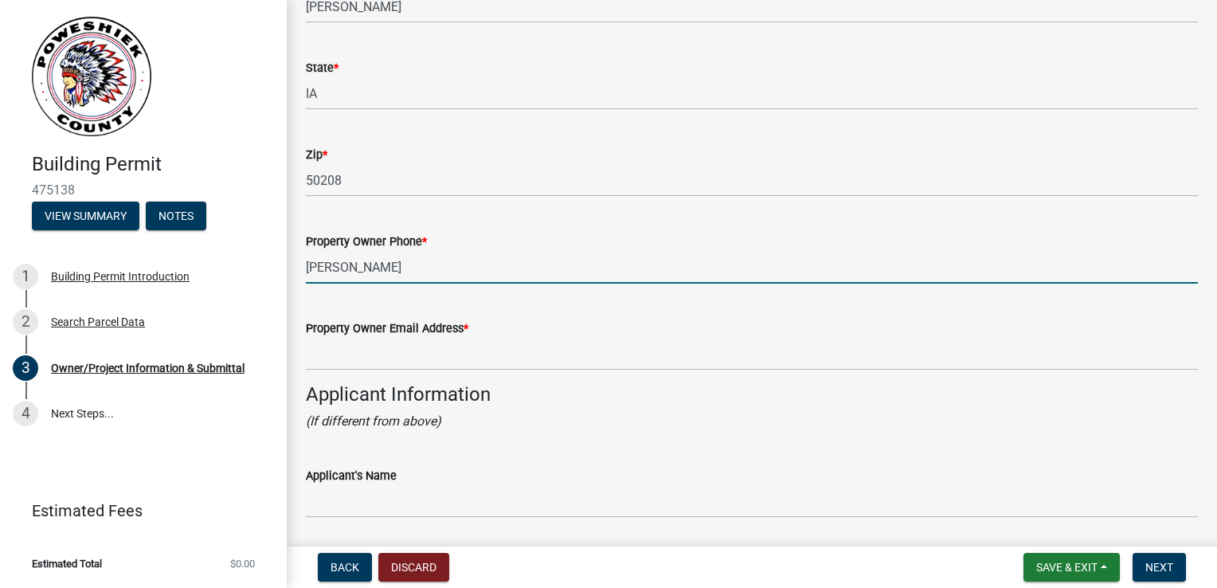
type input "Kurt Hodges"
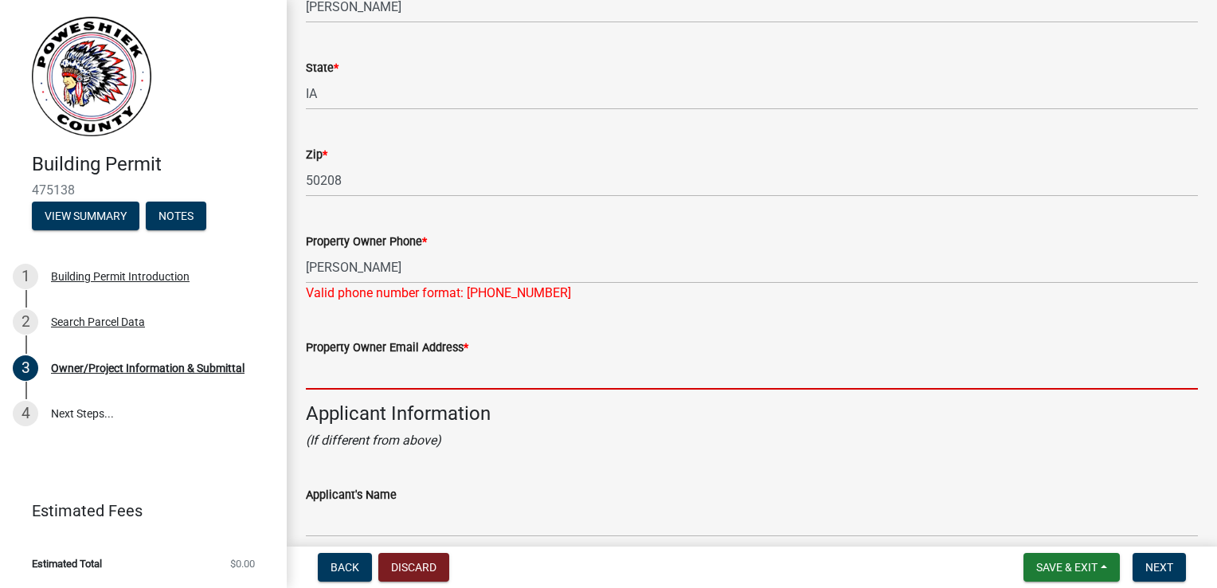
click at [409, 363] on input "Property Owner Email Address *" at bounding box center [752, 373] width 892 height 33
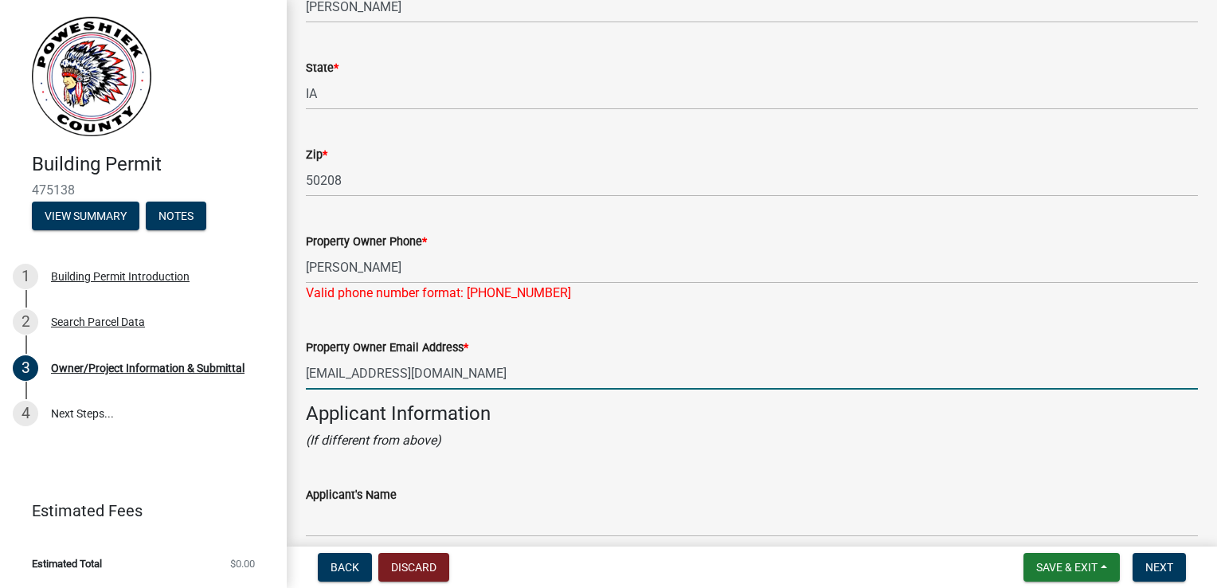
type input "hodgeslc@hotmail.com"
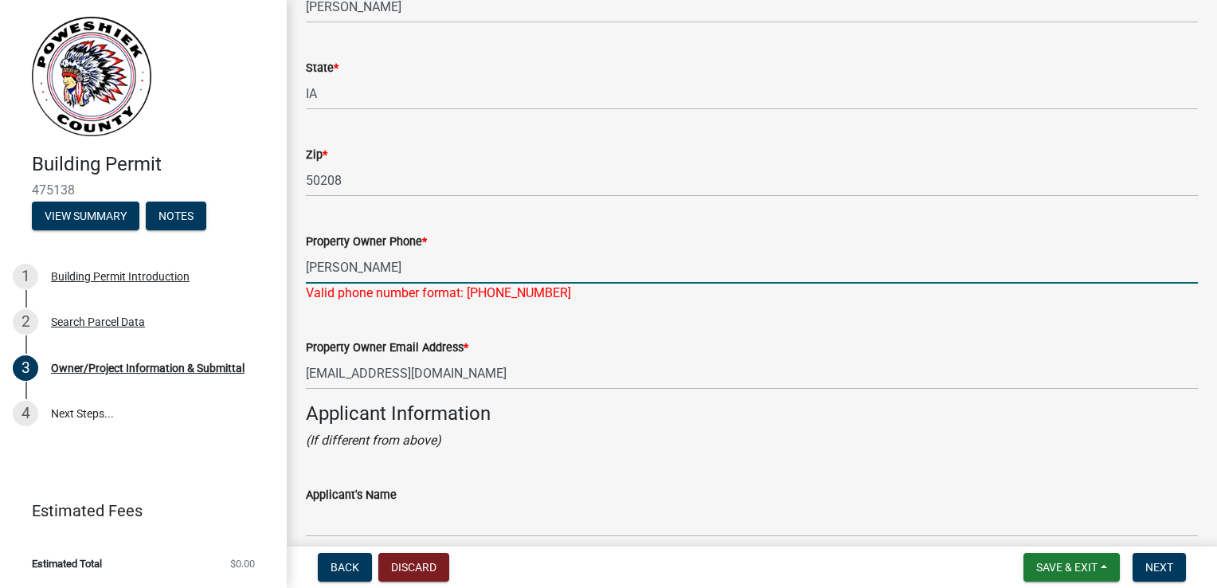
click at [409, 278] on input "Kurt Hodges" at bounding box center [752, 267] width 892 height 33
type input "K"
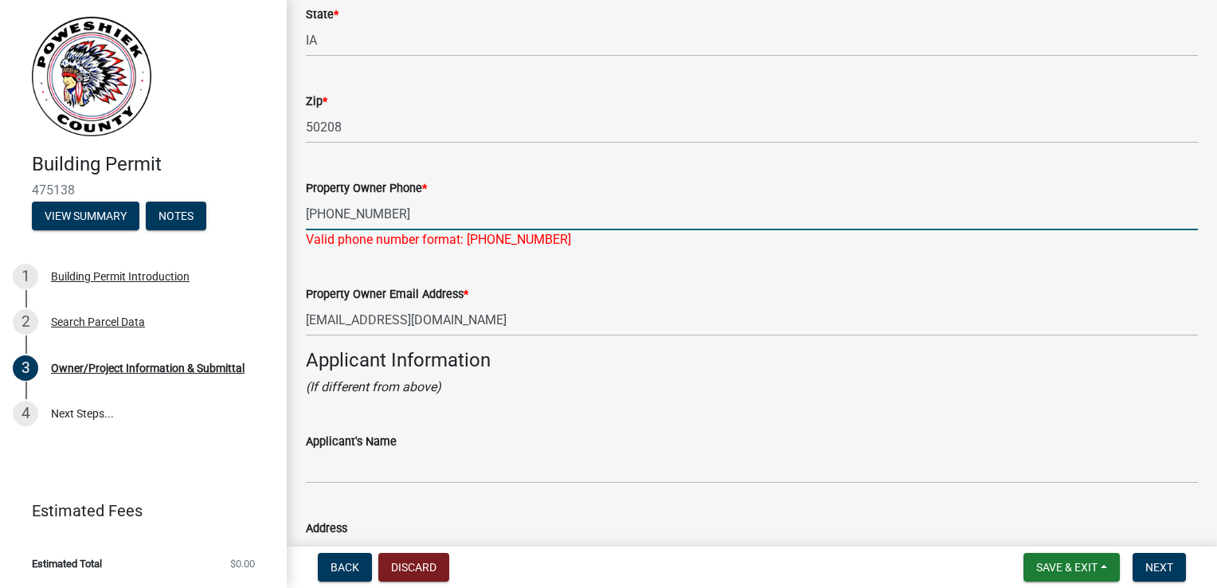
scroll to position [1115, 0]
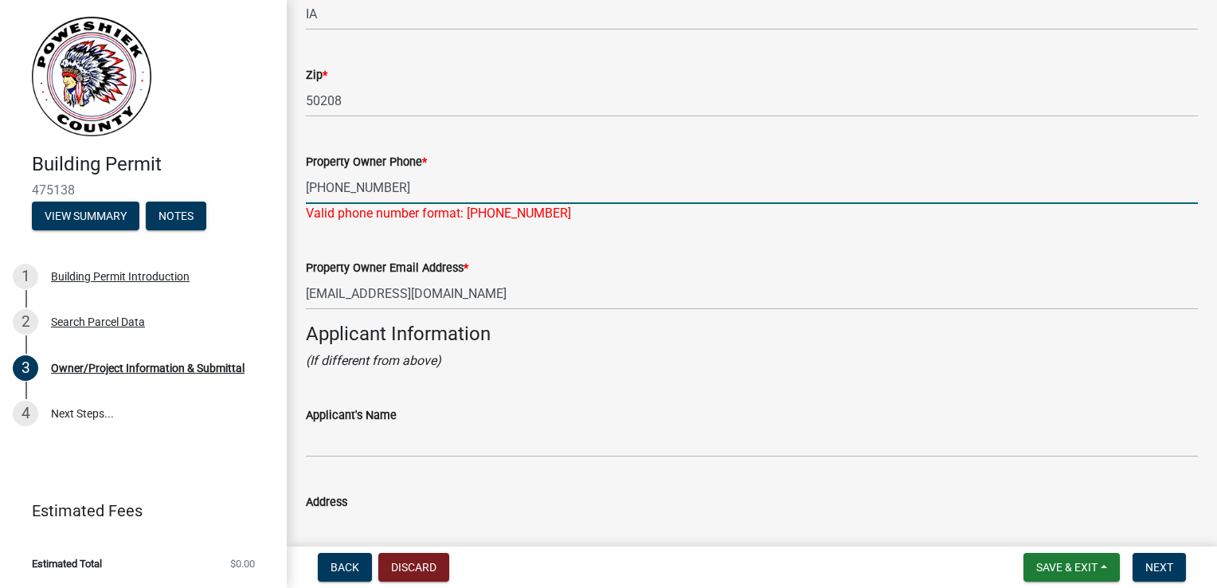
type input "641-792-1414"
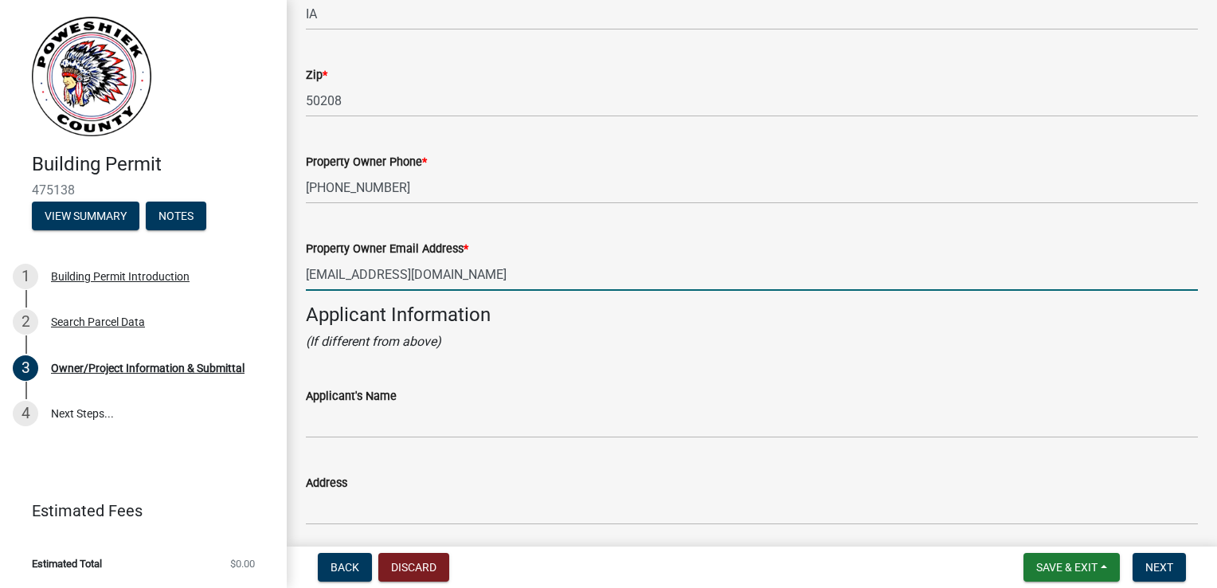
click at [484, 300] on wm-data-entity-input "Property Owner Email Address * hodgeslc@hotmail.com" at bounding box center [752, 260] width 892 height 87
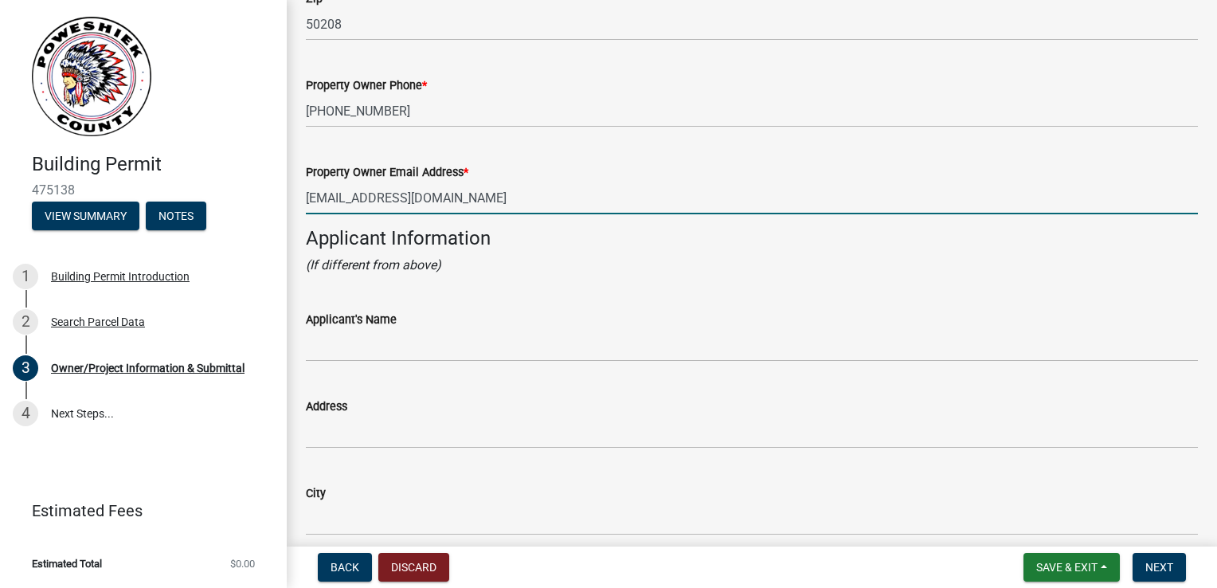
scroll to position [1275, 0]
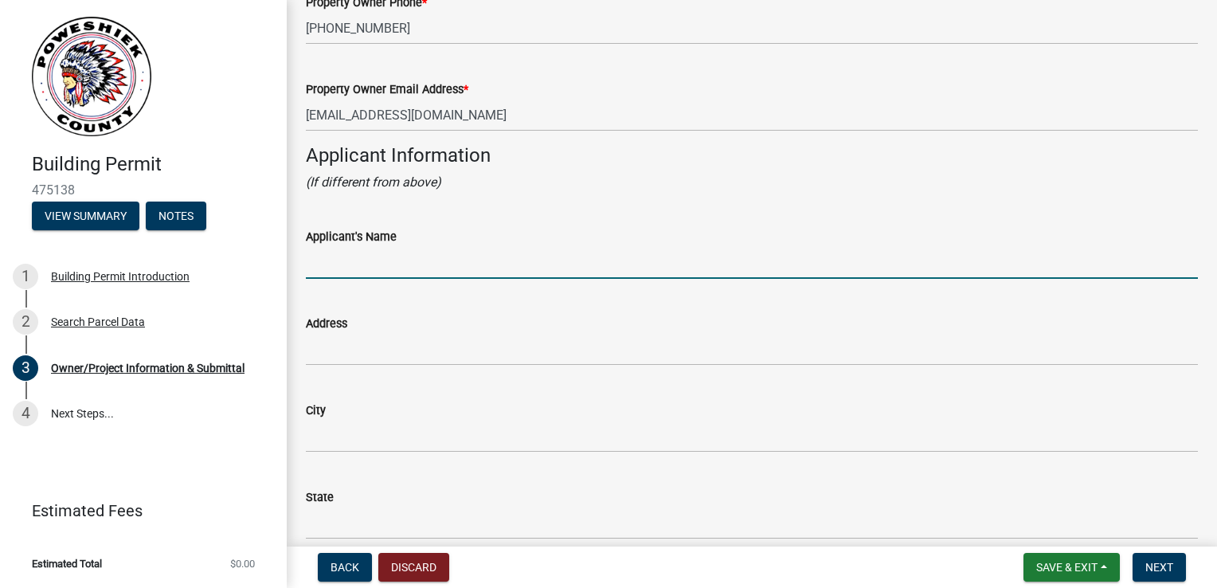
click at [405, 270] on input "Applicant's Name" at bounding box center [752, 262] width 892 height 33
type input "Leading Edge Builders"
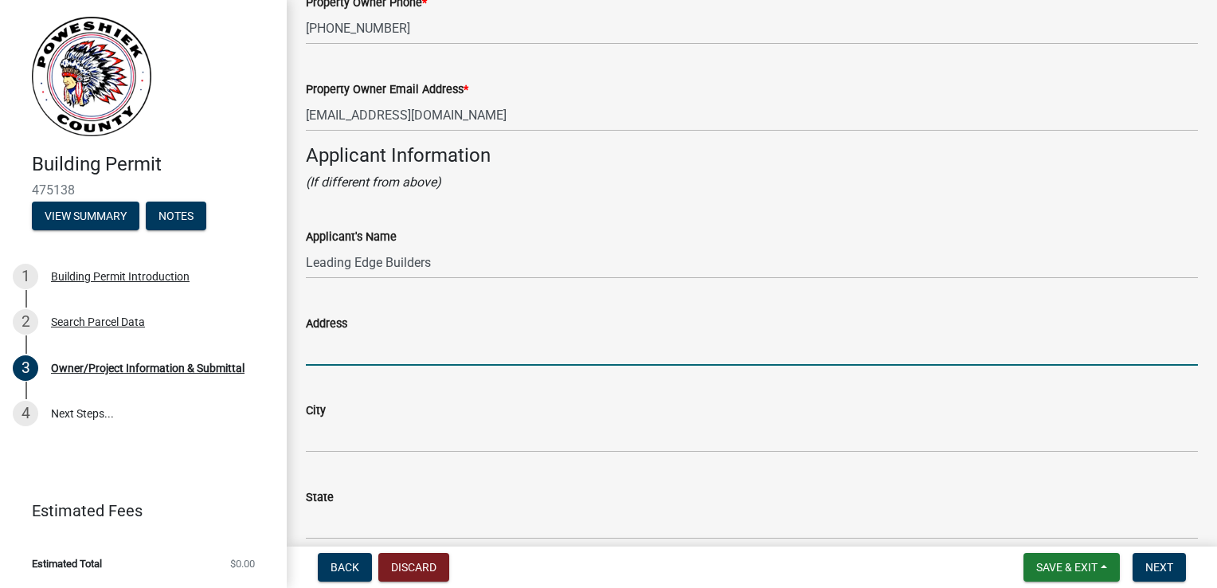
click at [384, 366] on wm-data-entity-input "Address" at bounding box center [752, 335] width 892 height 87
click at [389, 355] on input "Address" at bounding box center [752, 349] width 892 height 33
type input "P.O. Box 1006"
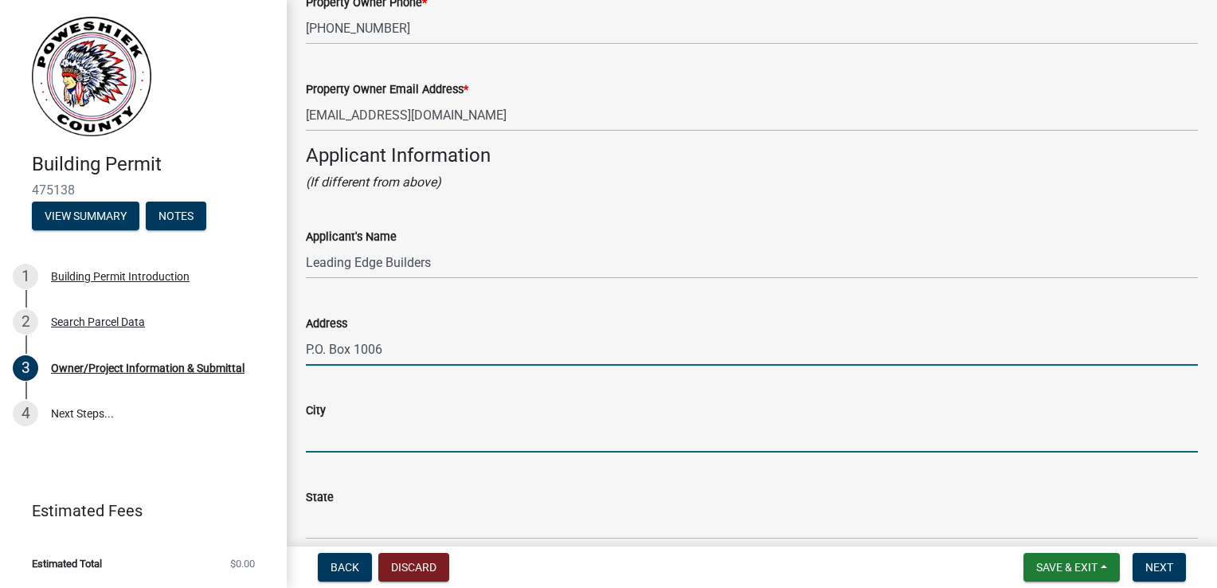
type input "Oskaloosa, IA"
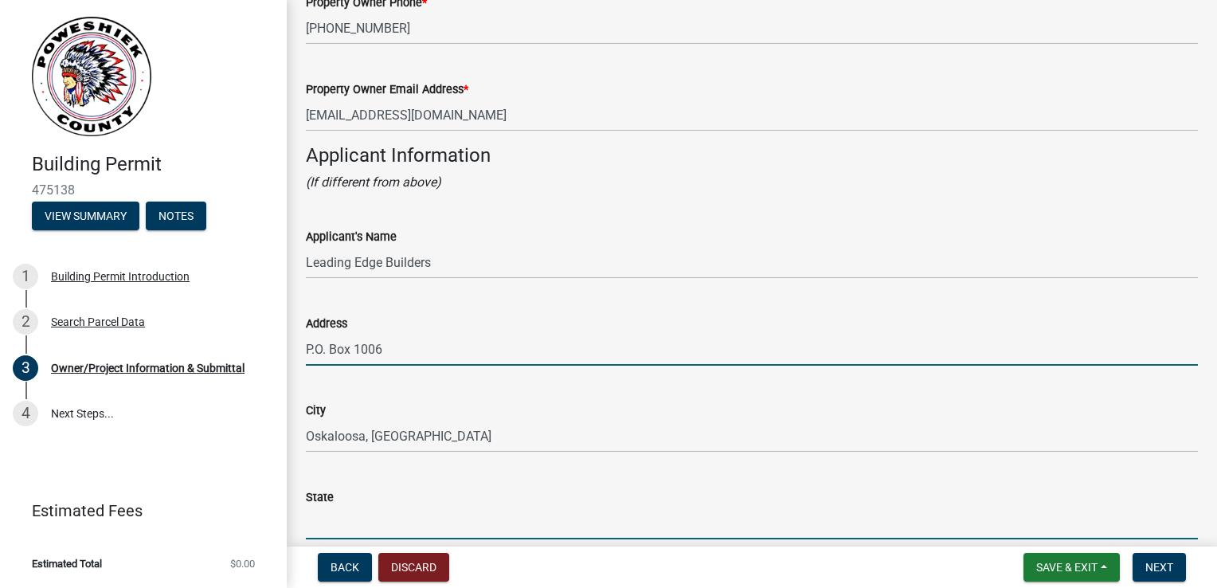
type input "IA"
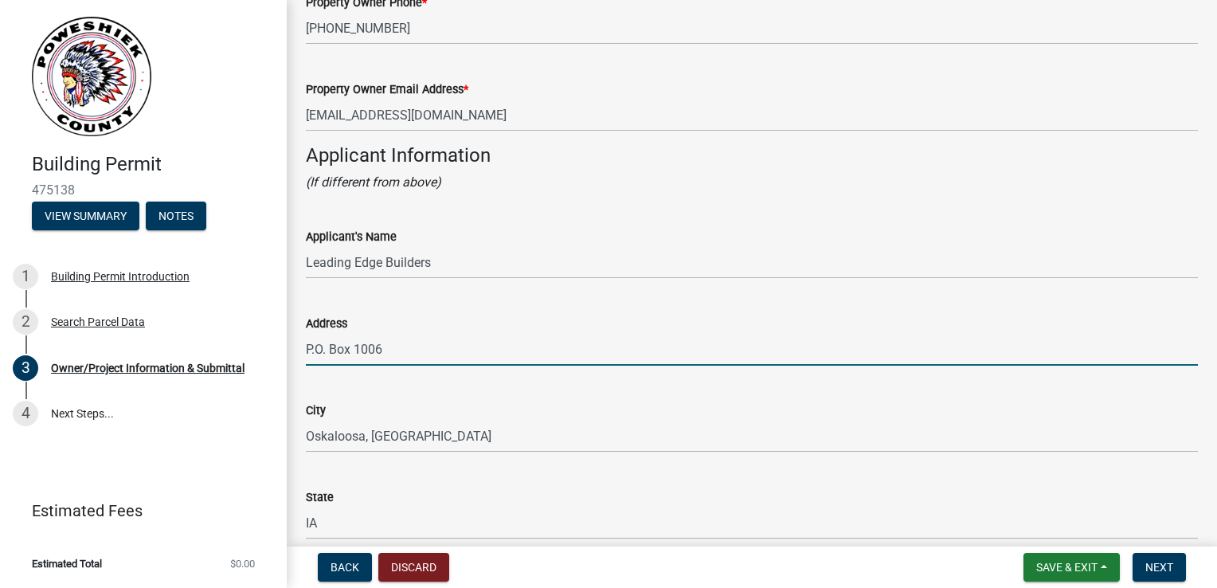
type input "52577"
type input "6416738338"
type input "[PERSON_NAME][EMAIL_ADDRESS][DOMAIN_NAME]"
type input "Leading Edge Builders"
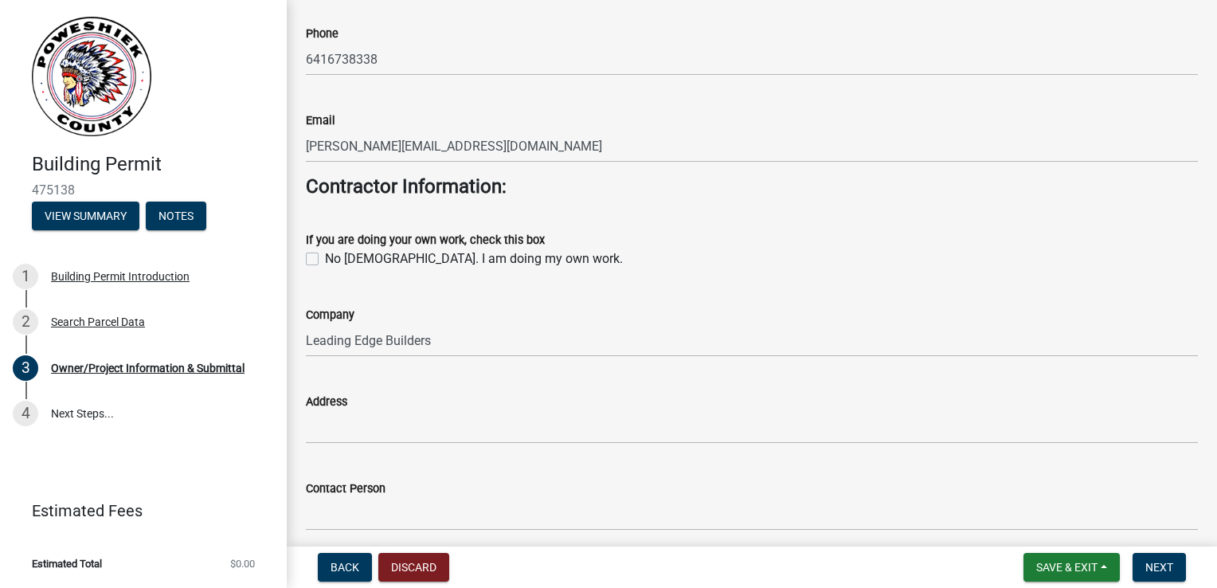
scroll to position [1992, 0]
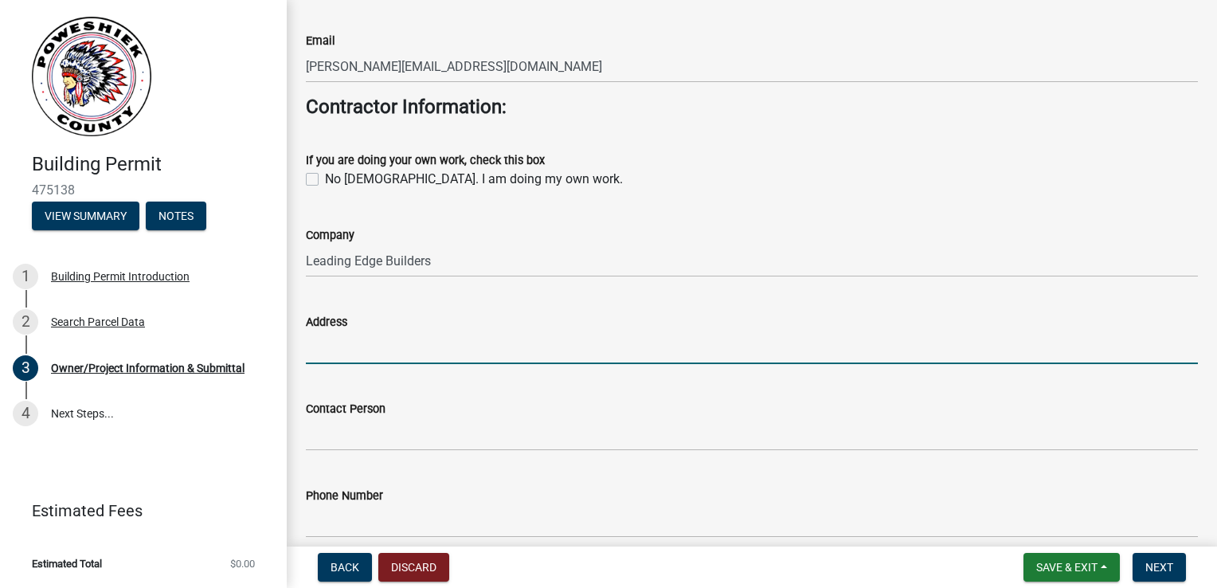
click at [387, 355] on input "Address" at bounding box center [752, 347] width 892 height 33
type input "P.O. Box 1006"
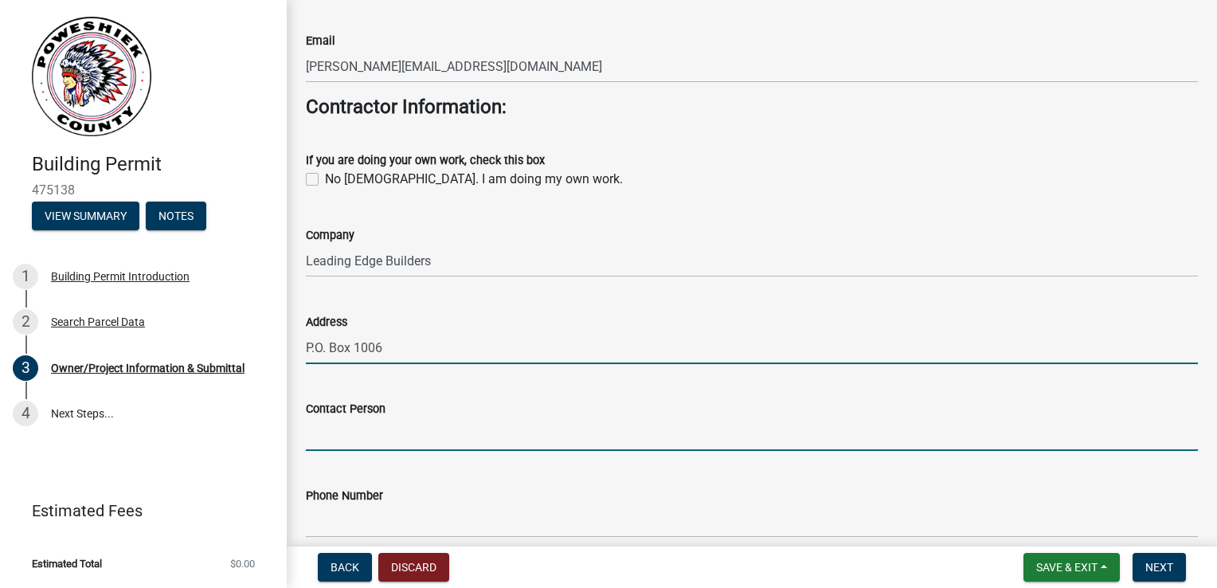
type input "Greg D Patton"
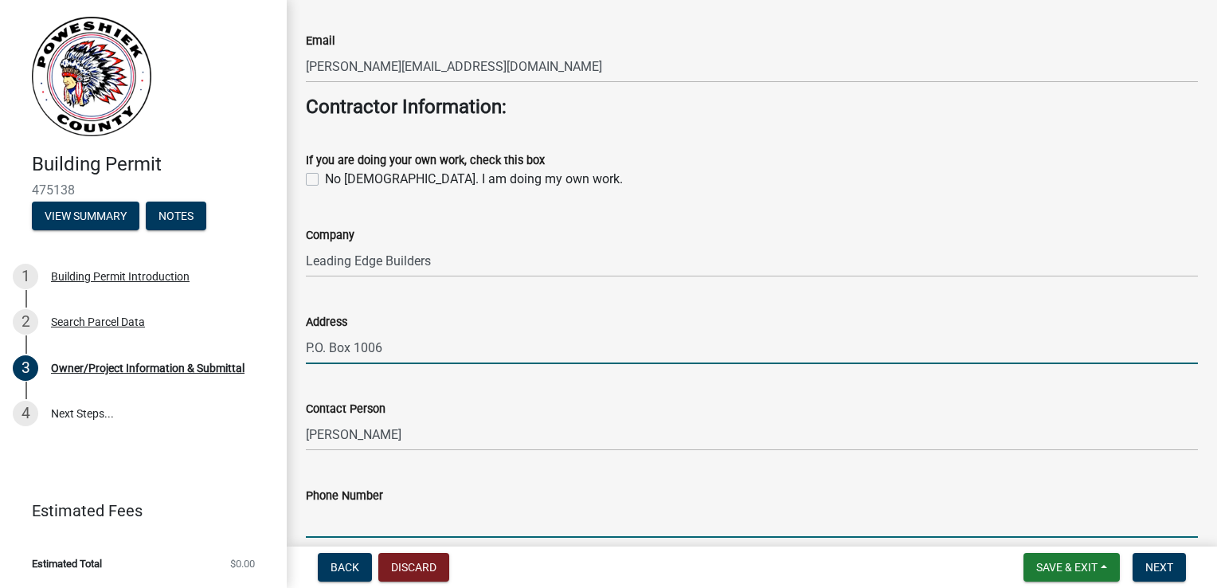
type input "6416738338"
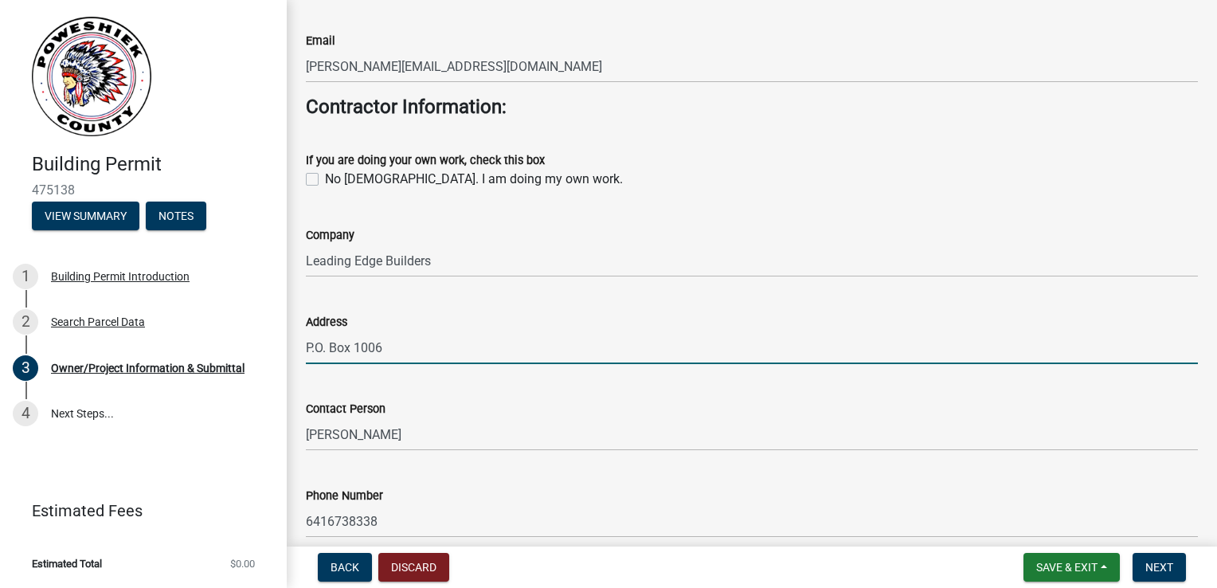
type input "[PERSON_NAME][EMAIL_ADDRESS][DOMAIN_NAME]"
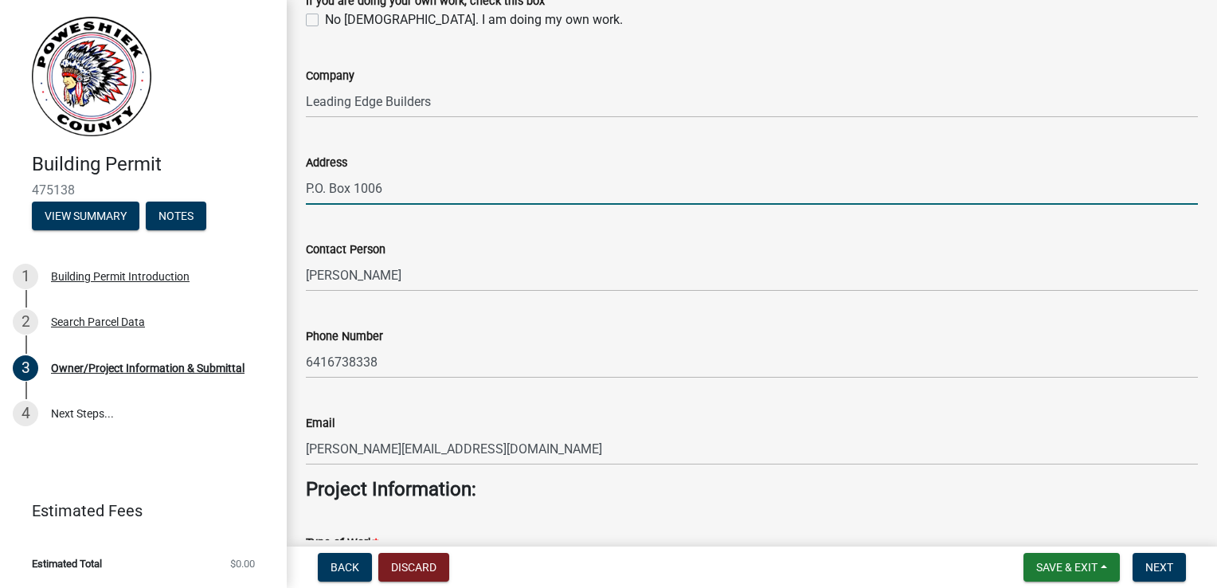
scroll to position [2310, 0]
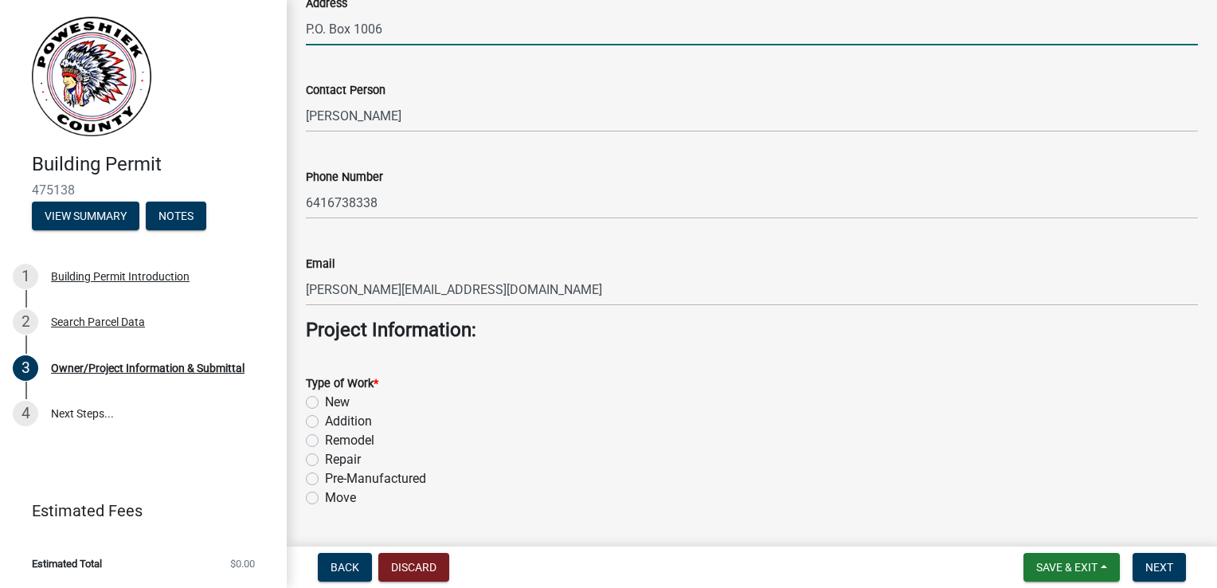
click at [325, 404] on label "New" at bounding box center [337, 402] width 25 height 19
click at [325, 403] on input "New" at bounding box center [330, 398] width 10 height 10
radio input "true"
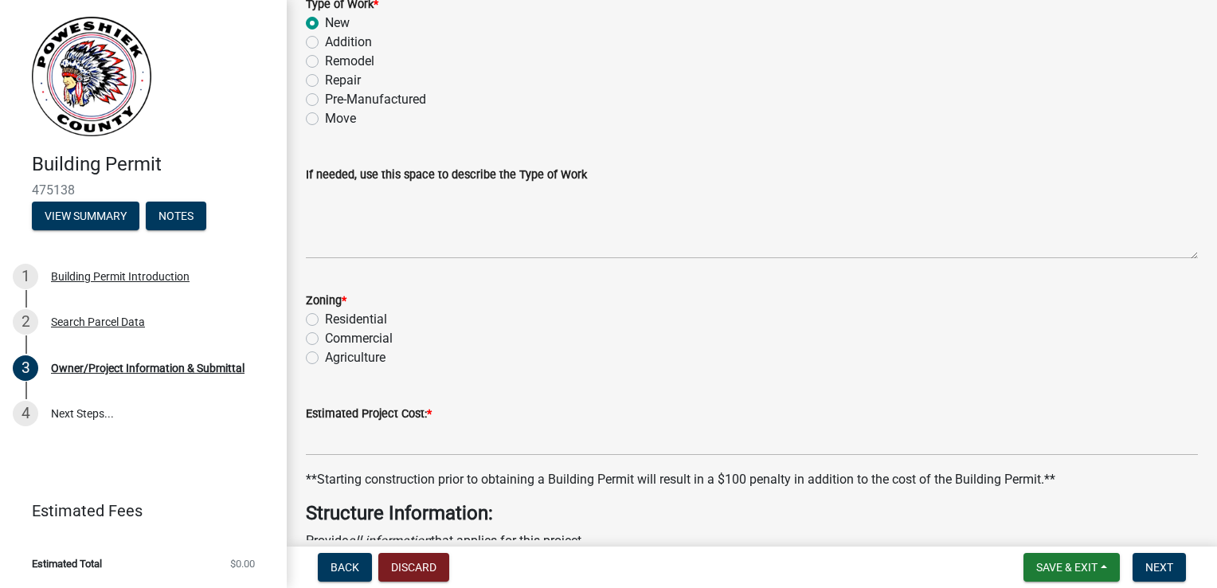
scroll to position [2709, 0]
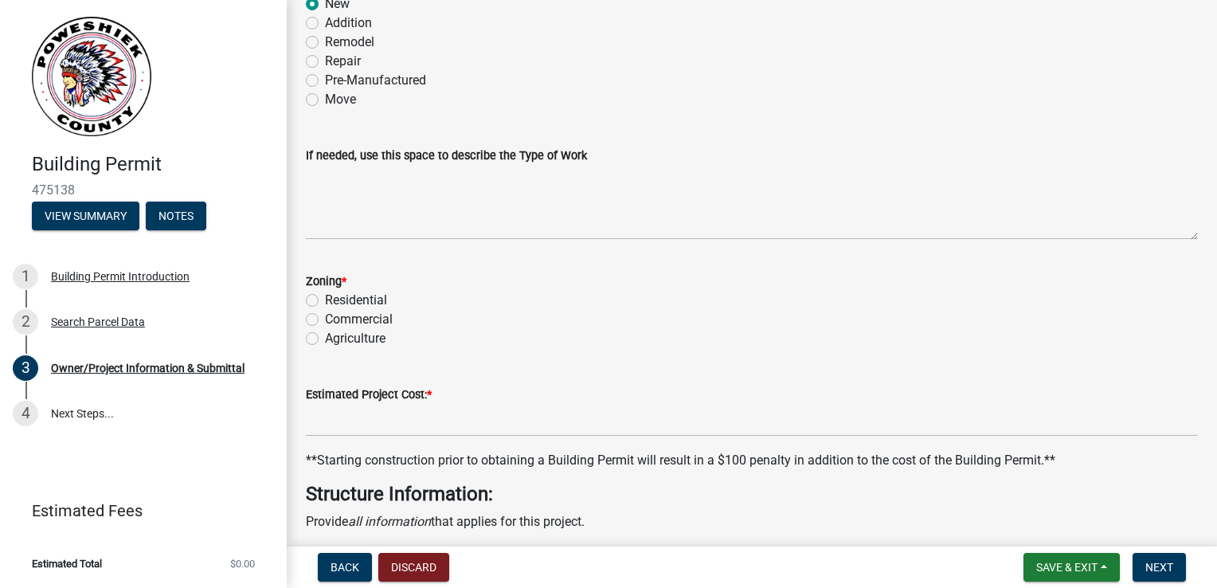
click at [325, 301] on label "Residential" at bounding box center [356, 300] width 62 height 19
click at [325, 301] on input "Residential" at bounding box center [330, 296] width 10 height 10
radio input "true"
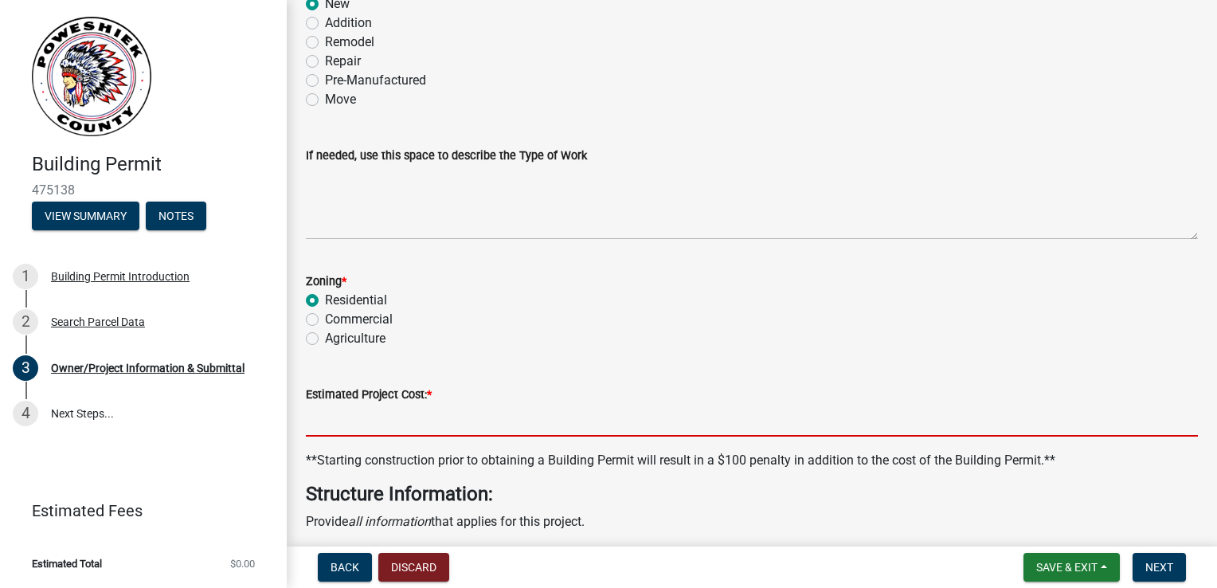
click at [372, 425] on input "text" at bounding box center [752, 420] width 892 height 33
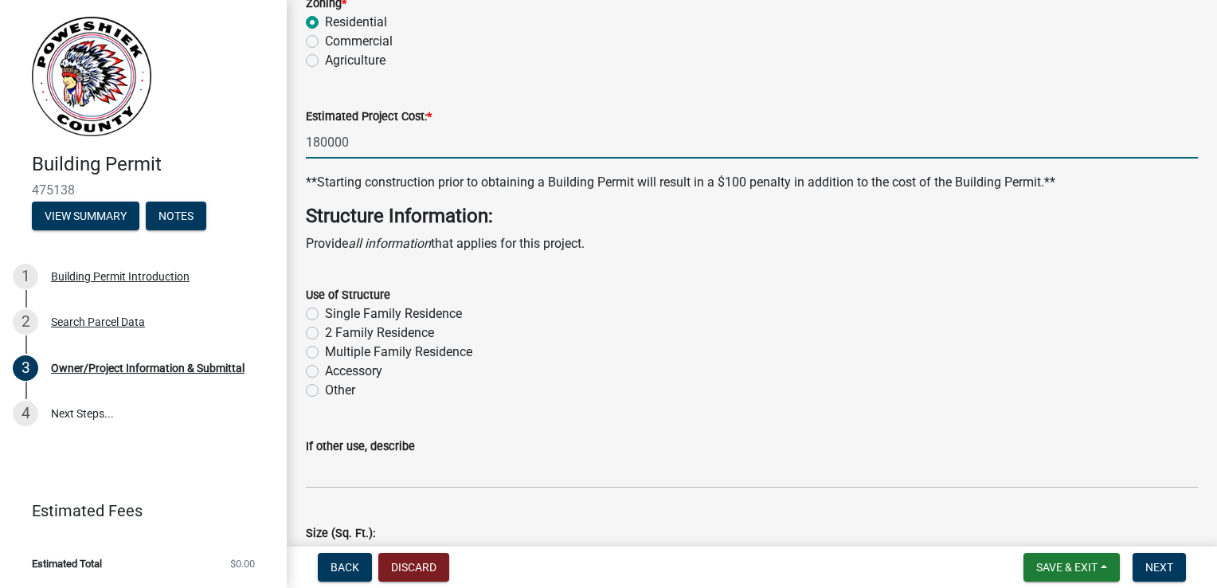
scroll to position [3027, 0]
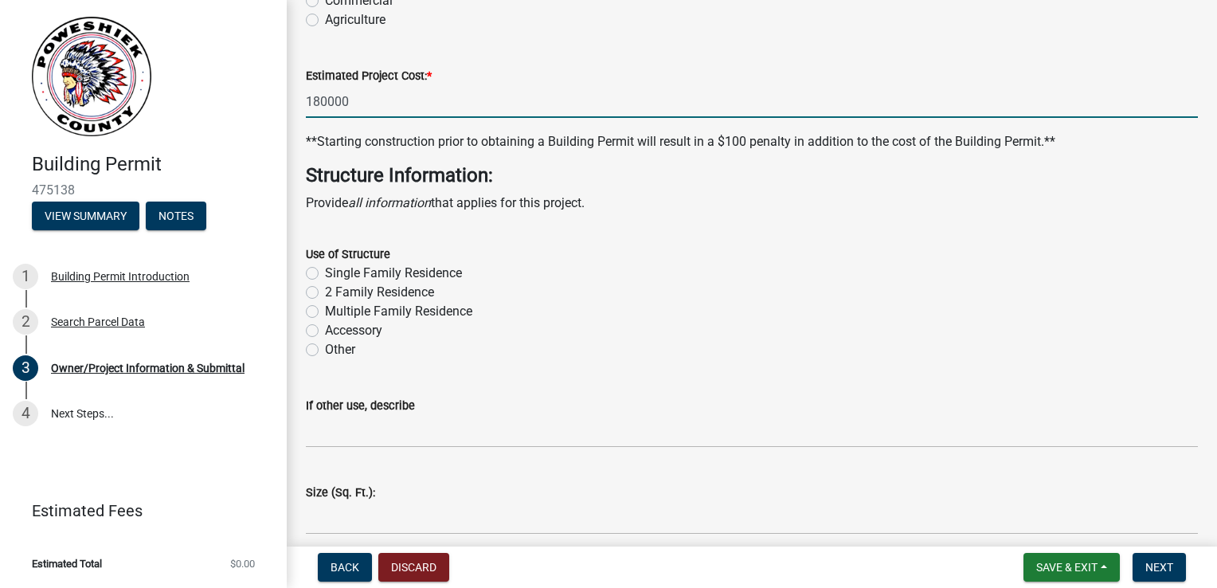
type input "180000"
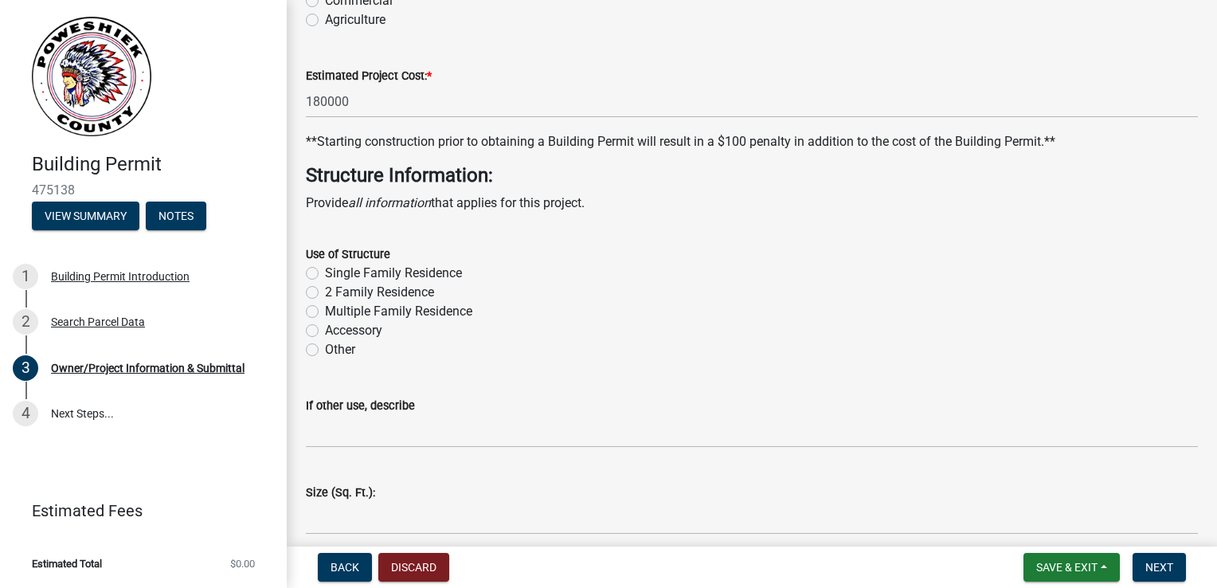
click at [325, 349] on label "Other" at bounding box center [340, 349] width 30 height 19
click at [325, 349] on input "Other" at bounding box center [330, 345] width 10 height 10
radio input "true"
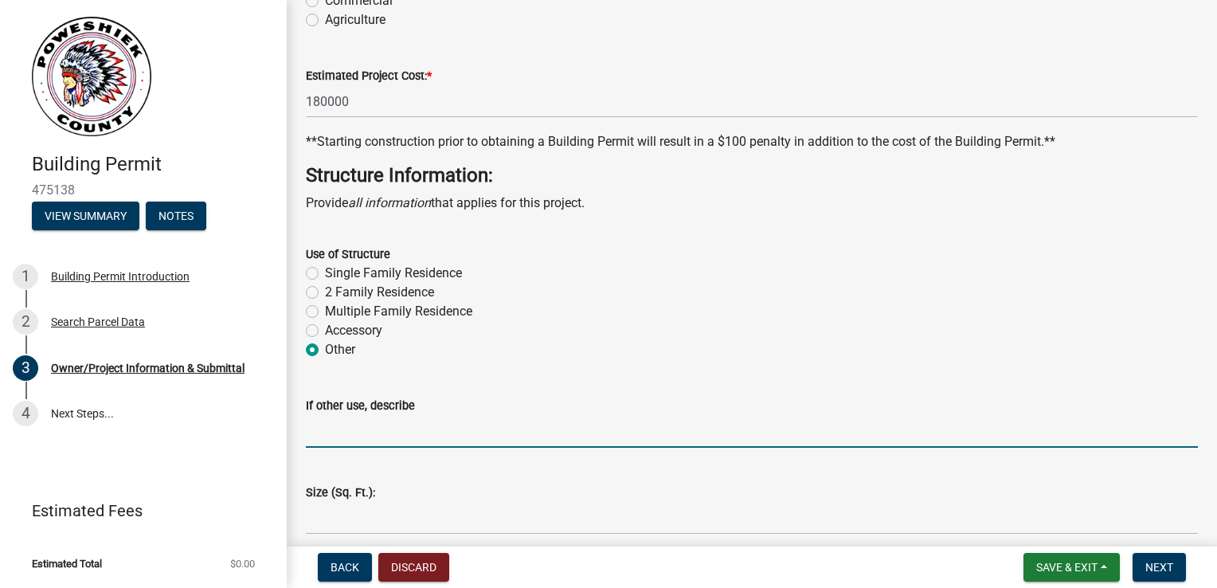
click at [349, 433] on input "If other use, describe" at bounding box center [752, 431] width 892 height 33
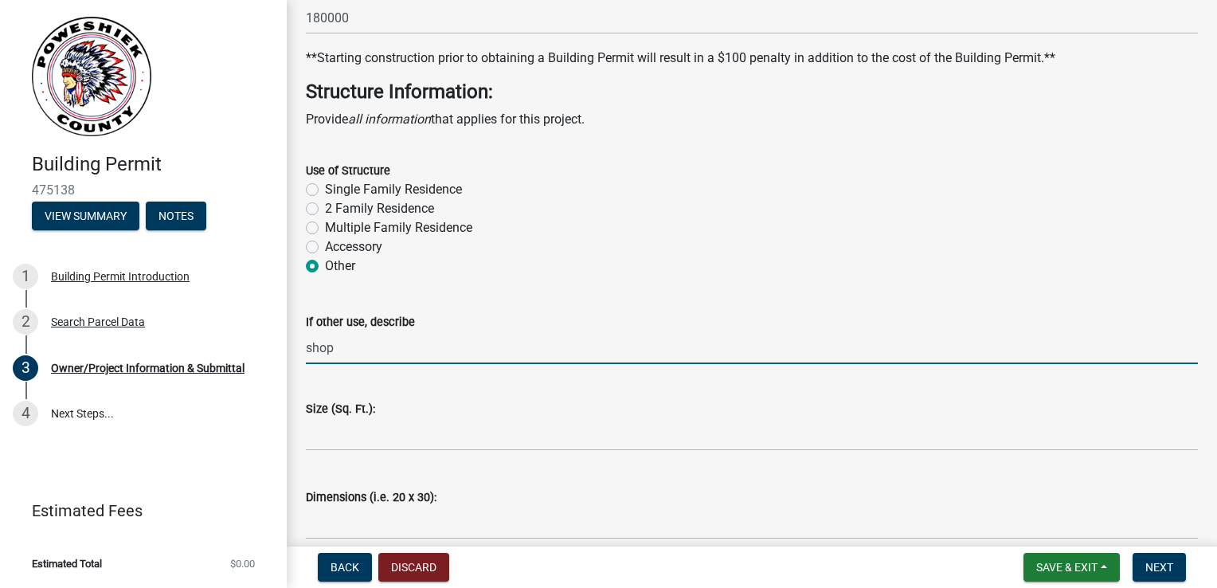
scroll to position [3186, 0]
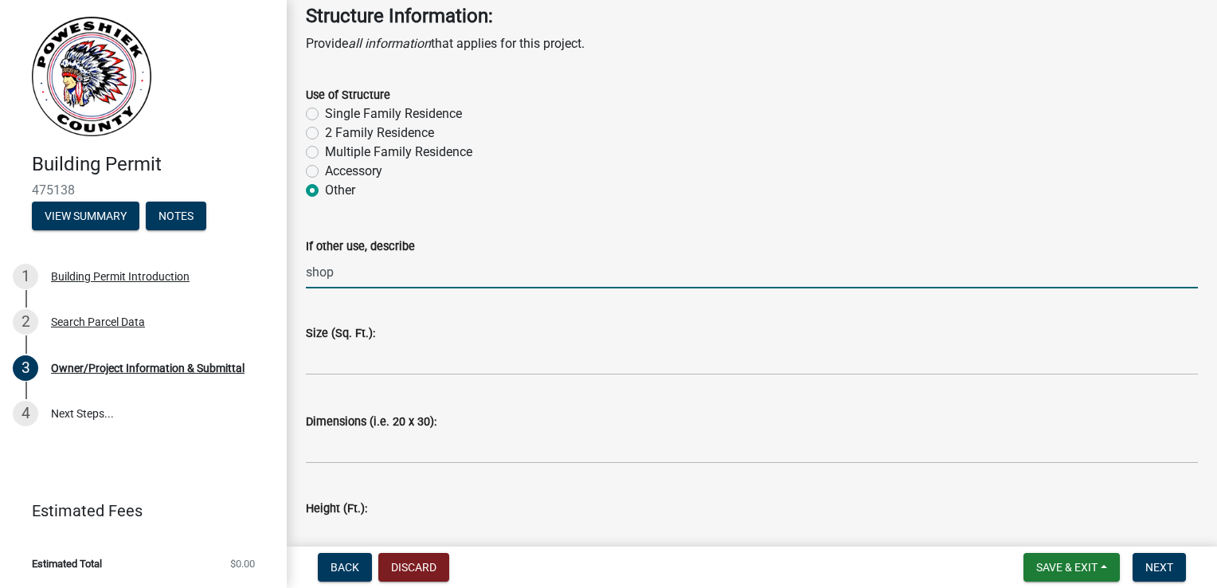
type input "shop"
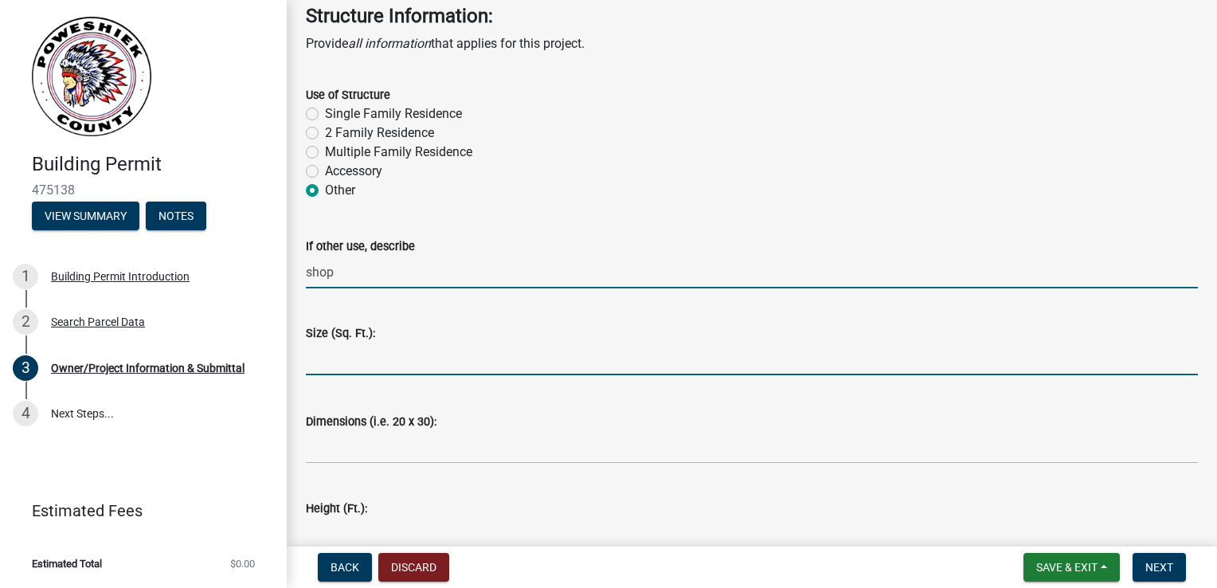
click at [384, 363] on input "text" at bounding box center [752, 359] width 892 height 33
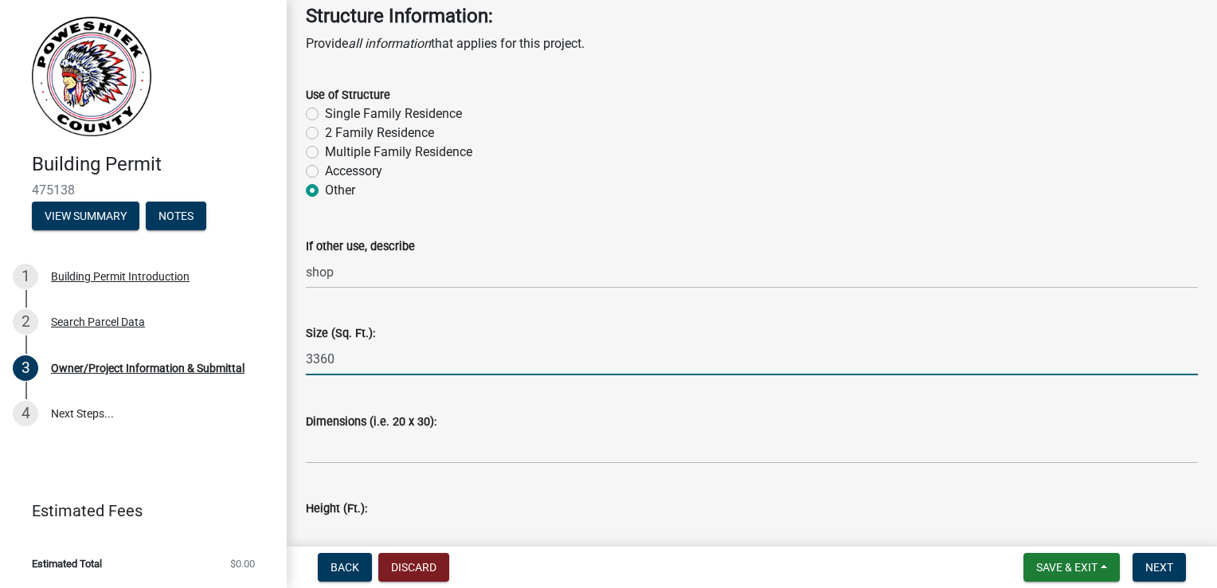
type input "3360"
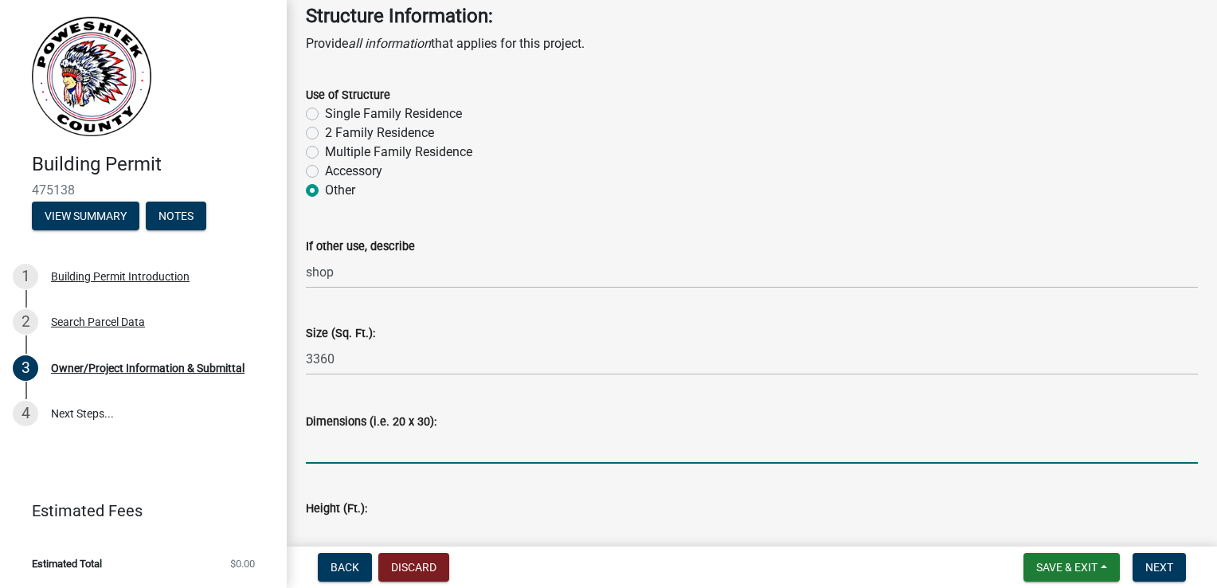
click at [394, 455] on input "Dimensions (i.e. 20 x 30):" at bounding box center [752, 447] width 892 height 33
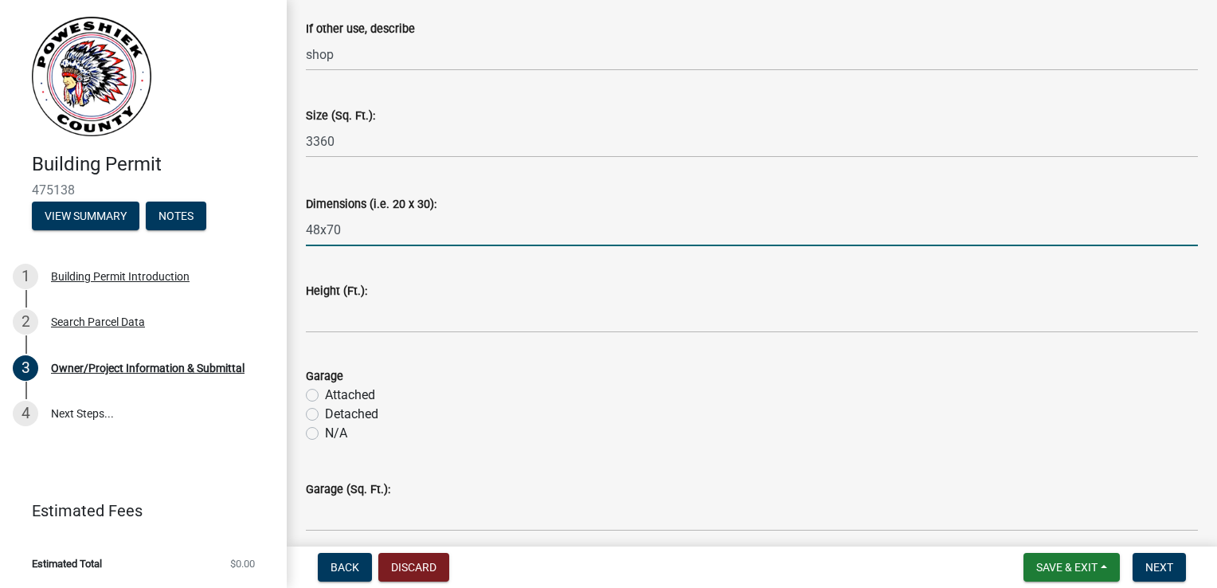
scroll to position [3505, 0]
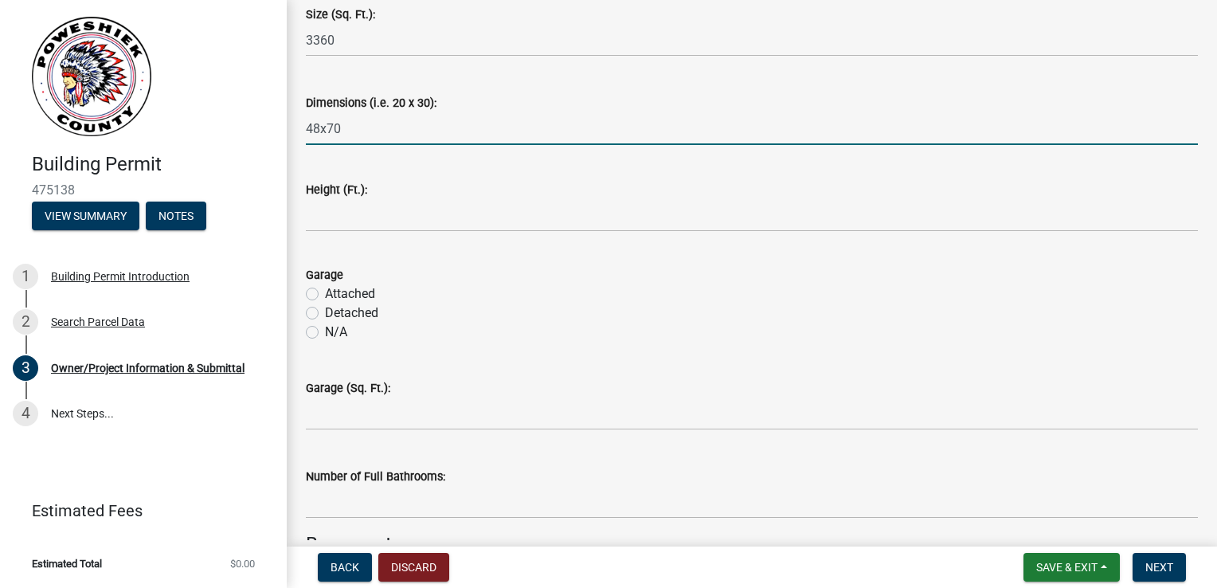
type input "48x70"
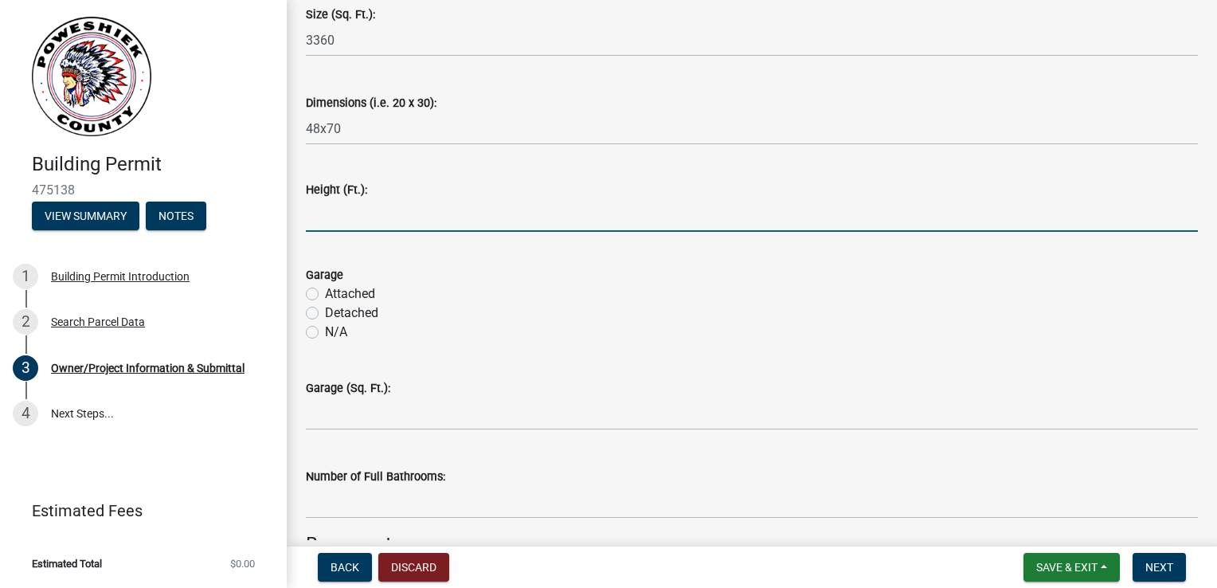
click at [354, 217] on input "text" at bounding box center [752, 215] width 892 height 33
type input "18"
click at [325, 331] on label "N/A" at bounding box center [336, 332] width 22 height 19
click at [325, 331] on input "N/A" at bounding box center [330, 328] width 10 height 10
radio input "true"
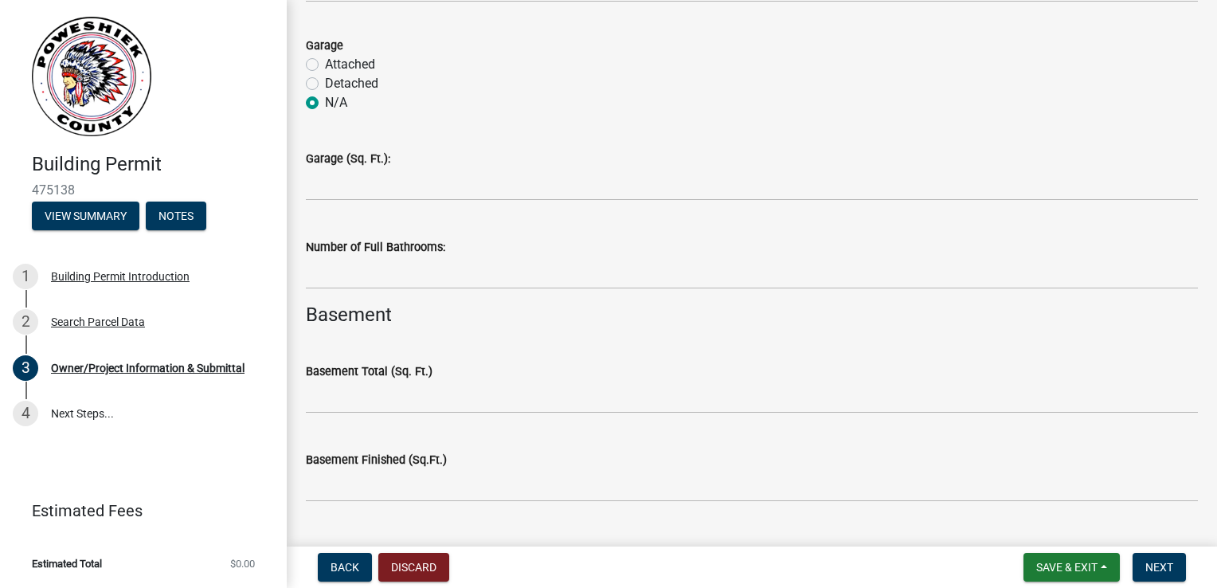
scroll to position [3744, 0]
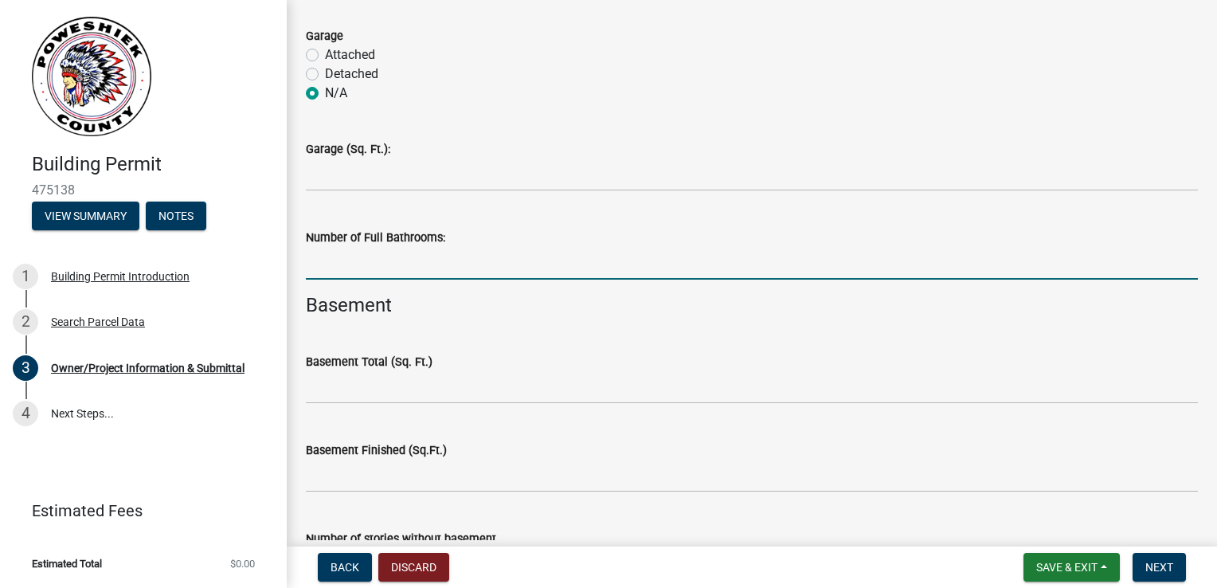
click at [401, 276] on input "text" at bounding box center [752, 263] width 892 height 33
type input "3"
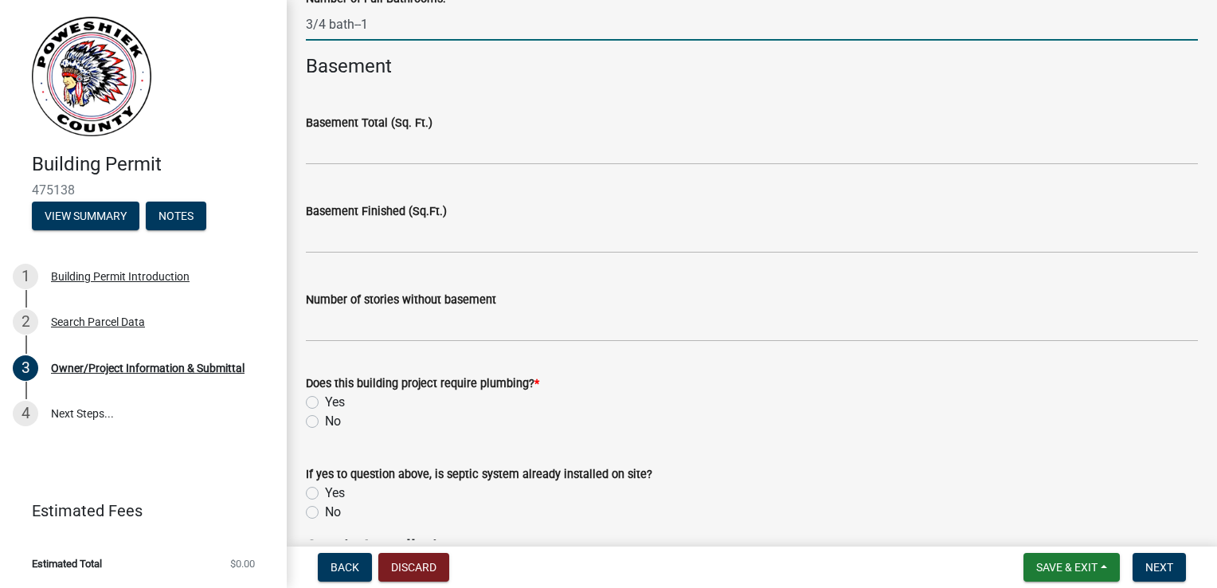
scroll to position [4142, 0]
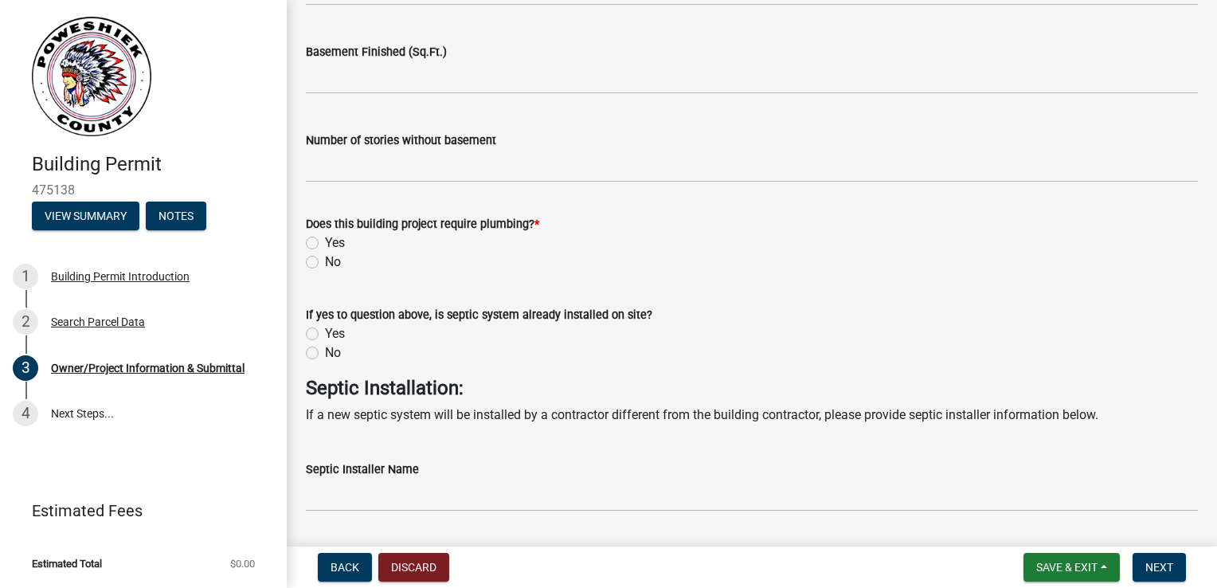
type input "341"
click at [325, 243] on label "Yes" at bounding box center [335, 242] width 20 height 19
click at [325, 243] on input "Yes" at bounding box center [330, 238] width 10 height 10
radio input "true"
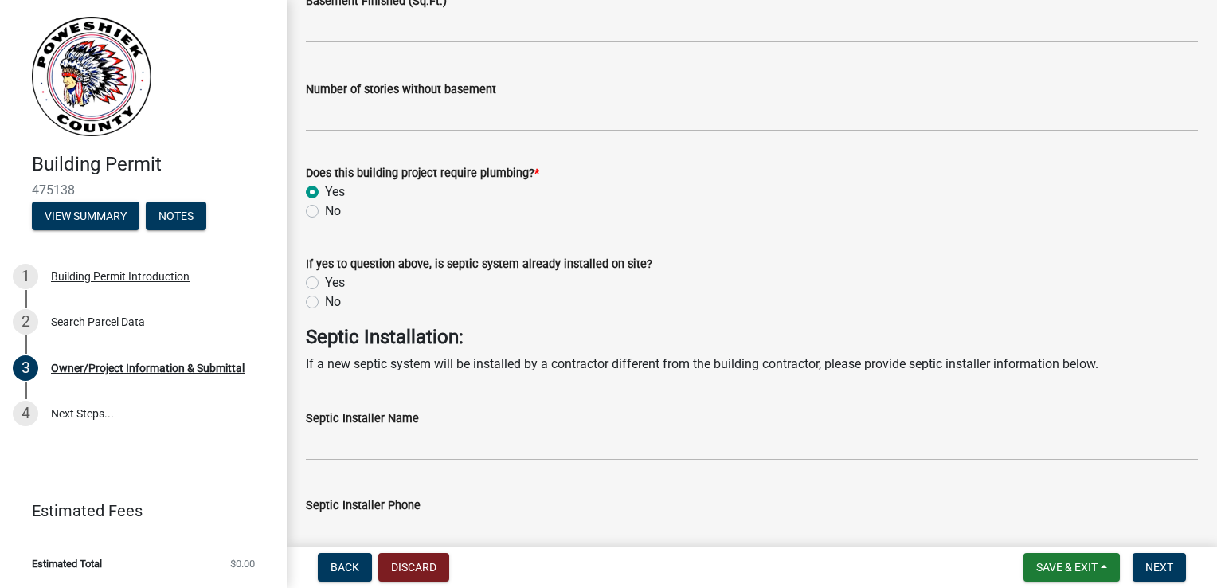
scroll to position [4222, 0]
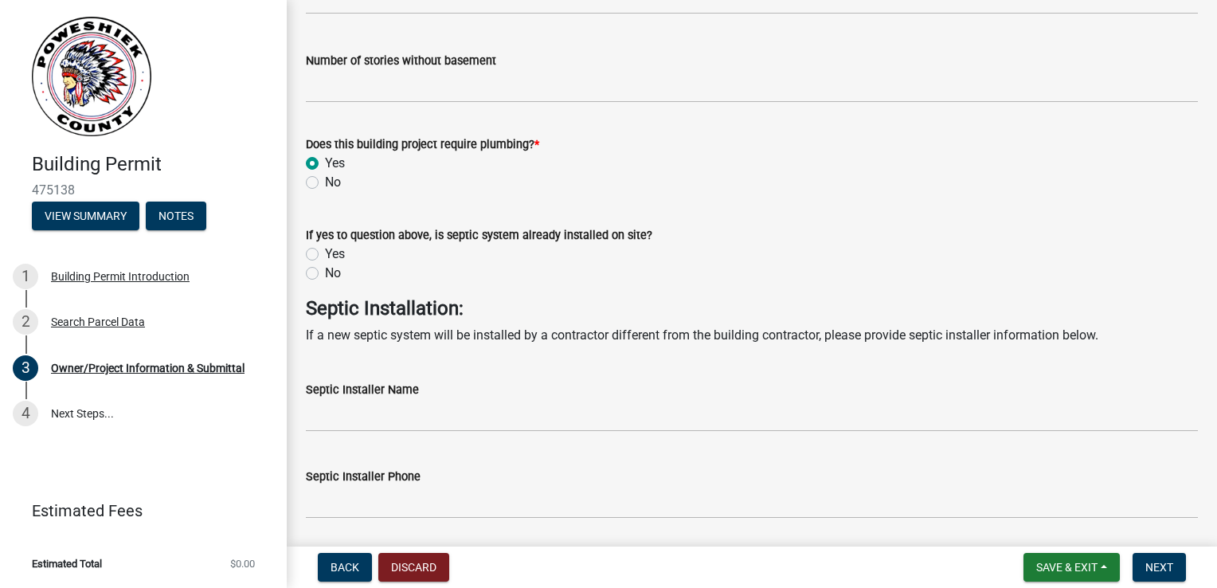
click at [315, 279] on div "No" at bounding box center [752, 273] width 892 height 19
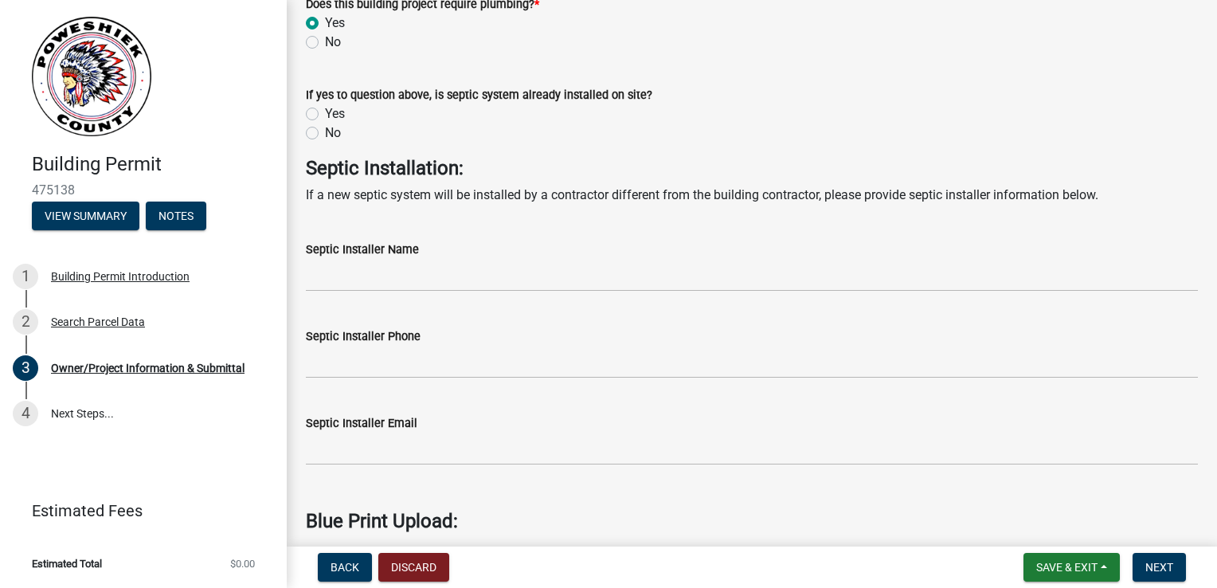
scroll to position [4381, 0]
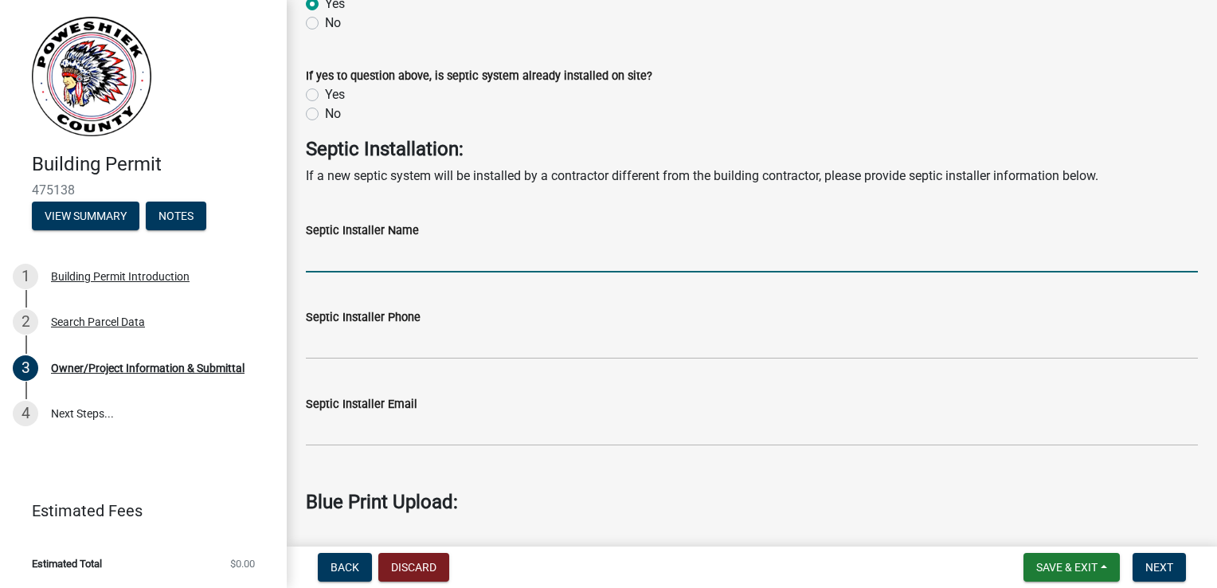
click at [388, 271] on input "Septic Installer Name" at bounding box center [752, 256] width 892 height 33
type input "Joe Medland"
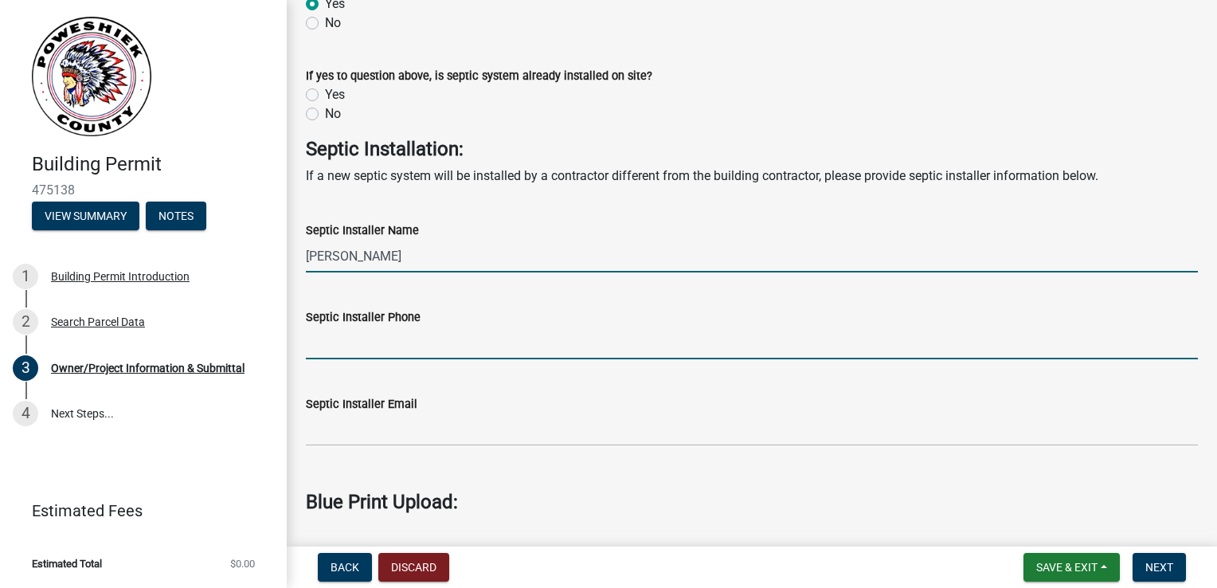
click at [387, 352] on input "Septic Installer Phone" at bounding box center [752, 343] width 892 height 33
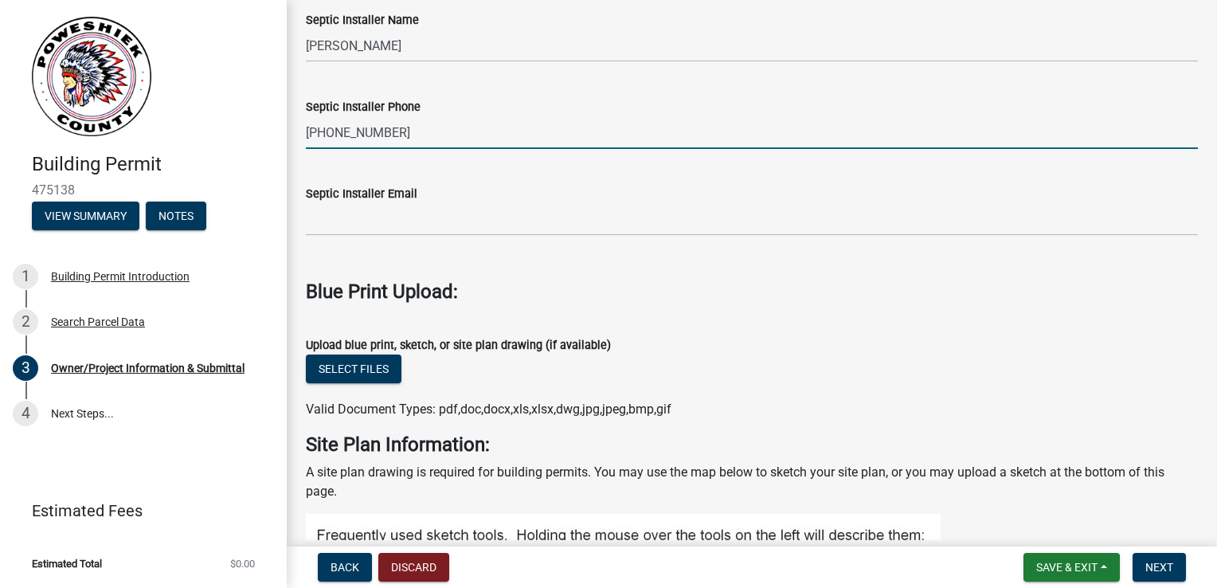
scroll to position [4620, 0]
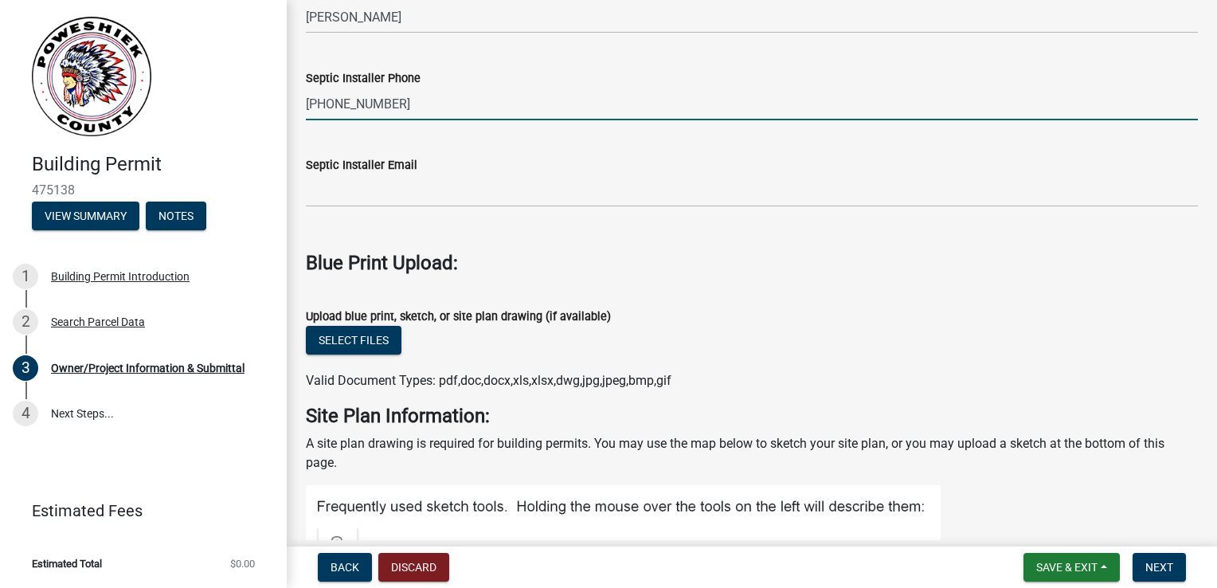
type input "641-673-1422"
click at [371, 336] on button "Select files" at bounding box center [354, 340] width 96 height 29
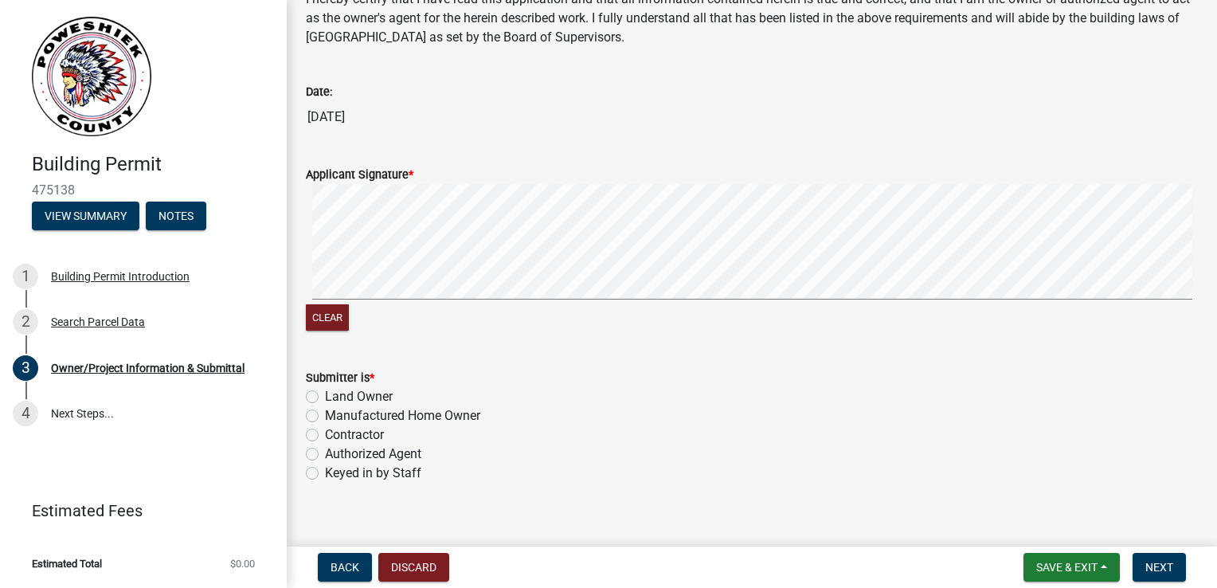
scroll to position [6332, 0]
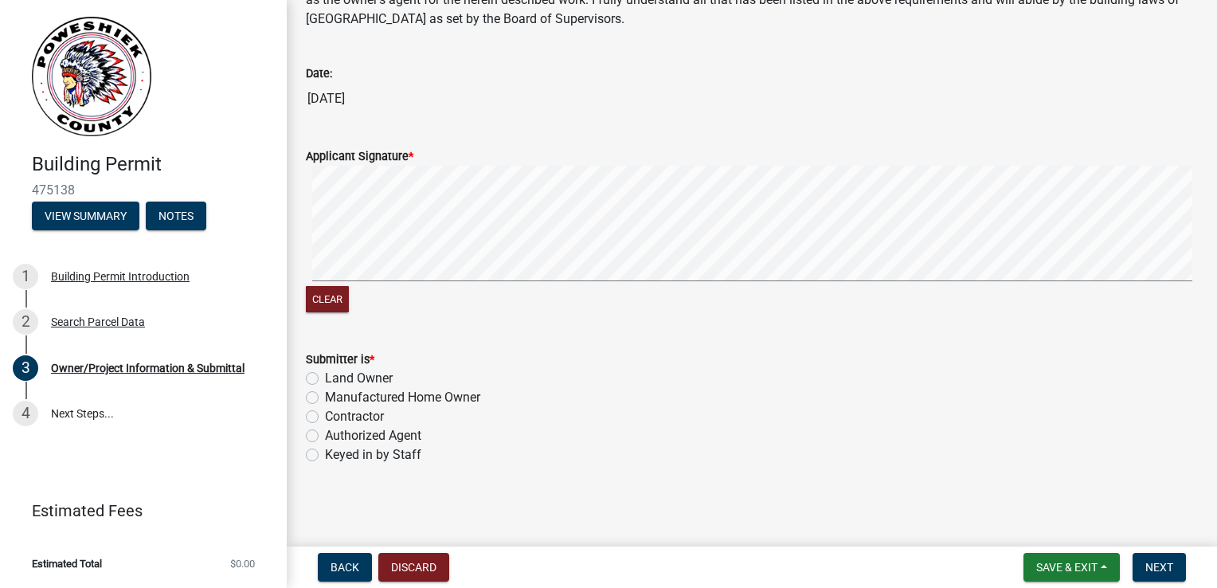
click at [319, 417] on div "Contractor" at bounding box center [752, 416] width 892 height 19
click at [331, 298] on button "Clear" at bounding box center [327, 299] width 43 height 26
click at [326, 298] on button "Clear" at bounding box center [327, 299] width 43 height 26
click at [437, 288] on div "Clear" at bounding box center [752, 241] width 892 height 151
click at [325, 418] on label "Contractor" at bounding box center [354, 416] width 59 height 19
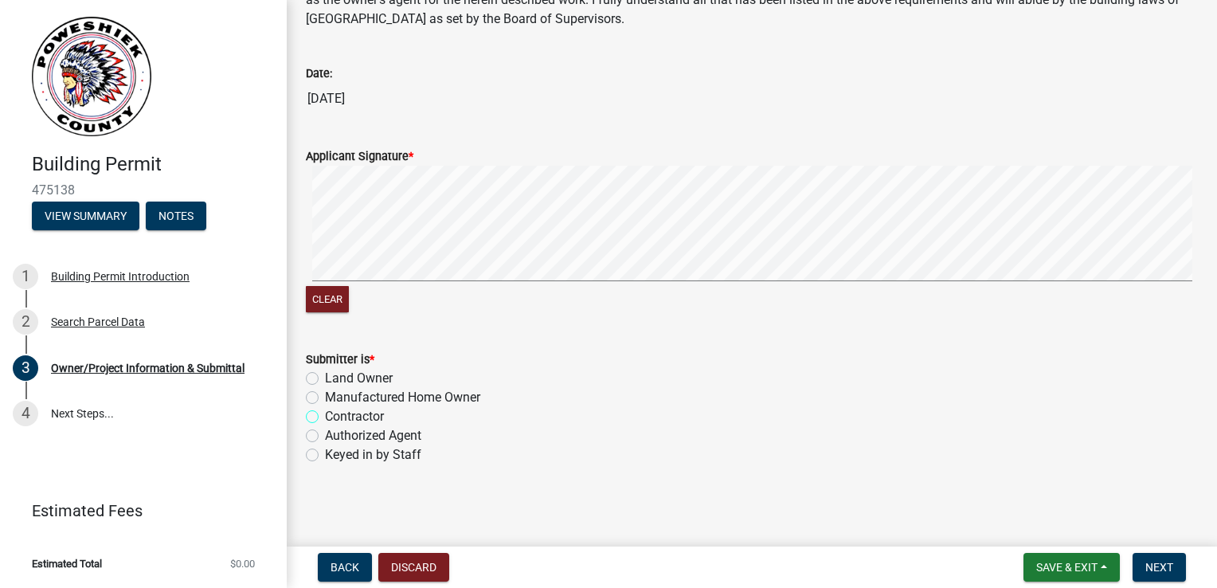
click at [325, 417] on input "Contractor" at bounding box center [330, 412] width 10 height 10
radio input "true"
click at [1167, 566] on span "Next" at bounding box center [1160, 567] width 28 height 13
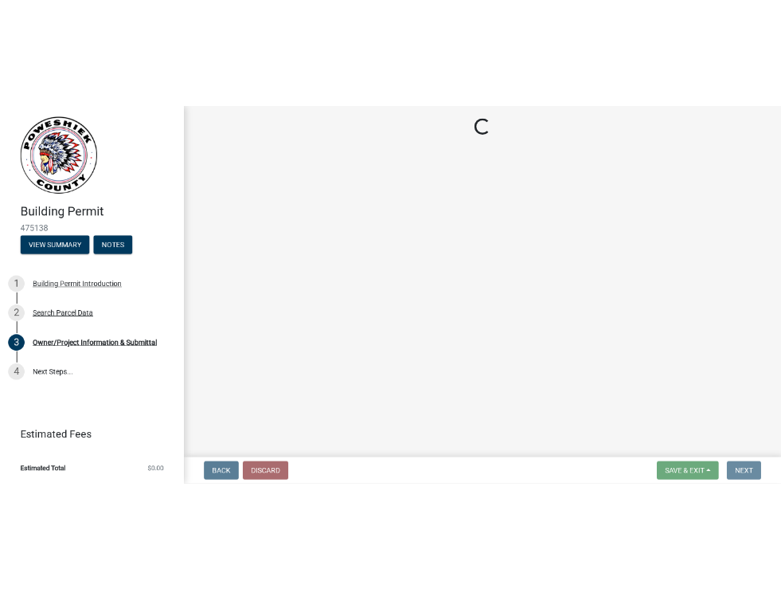
scroll to position [0, 0]
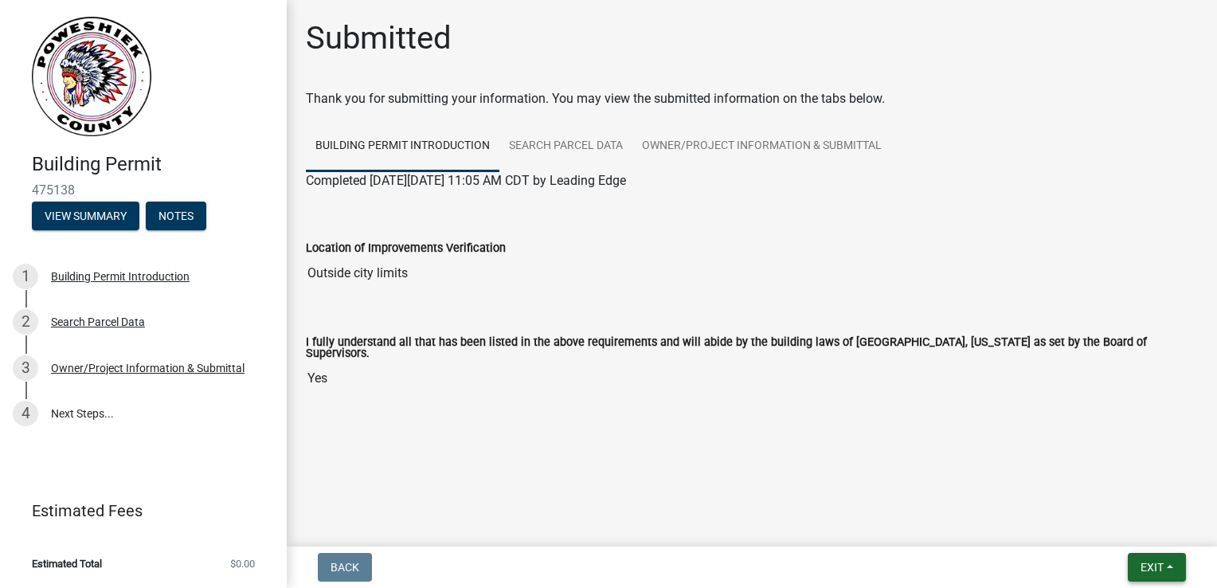
click at [1167, 566] on button "Exit" at bounding box center [1157, 567] width 58 height 29
click at [1113, 527] on button "Save & Exit" at bounding box center [1123, 526] width 127 height 38
